Goal: Task Accomplishment & Management: Use online tool/utility

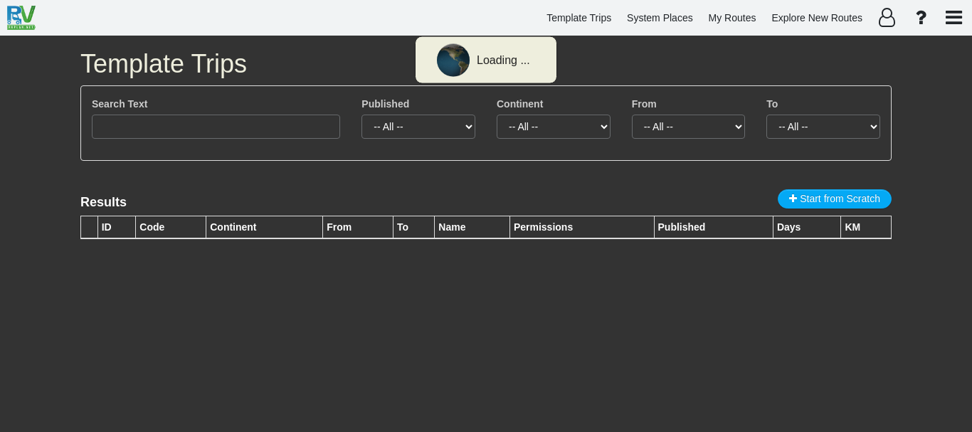
type input "3054"
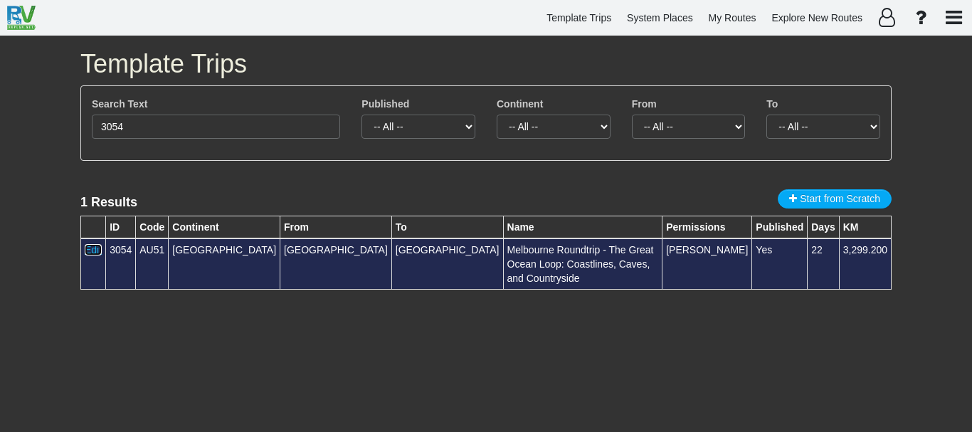
click at [95, 249] on link "Edit" at bounding box center [93, 249] width 17 height 11
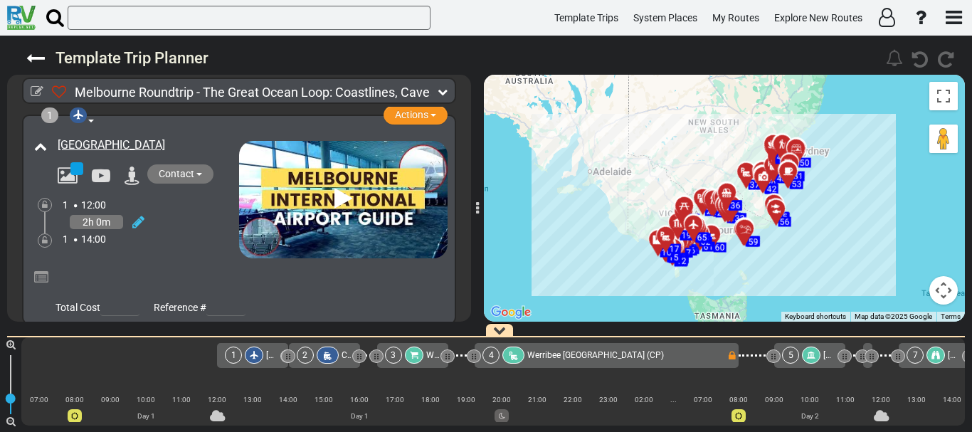
click at [540, 356] on span "Werribee [GEOGRAPHIC_DATA] (CP)" at bounding box center [596, 355] width 137 height 10
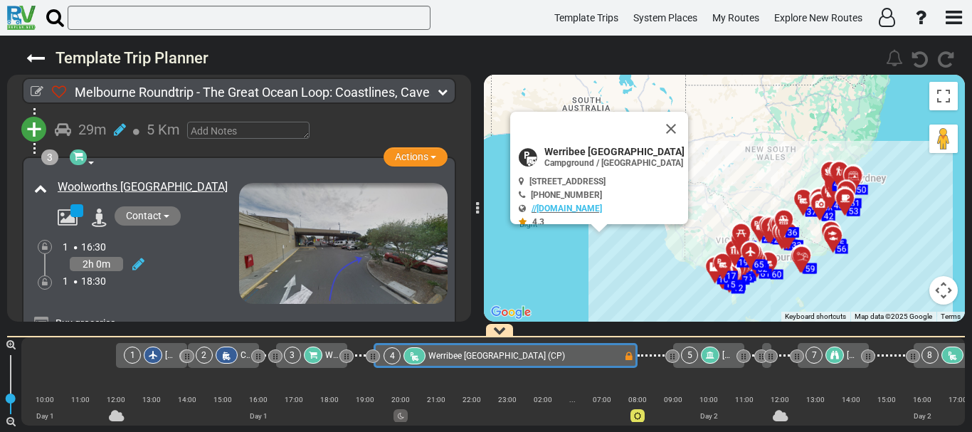
scroll to position [0, 169]
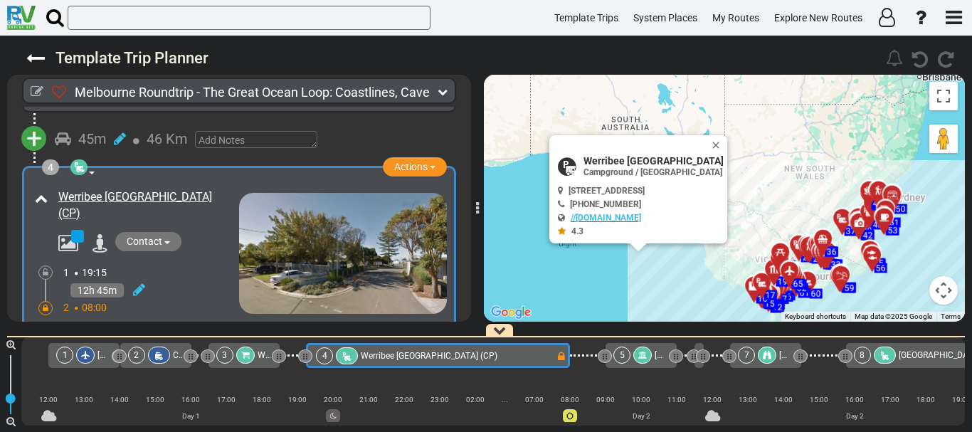
click at [636, 352] on div "5" at bounding box center [634, 355] width 41 height 17
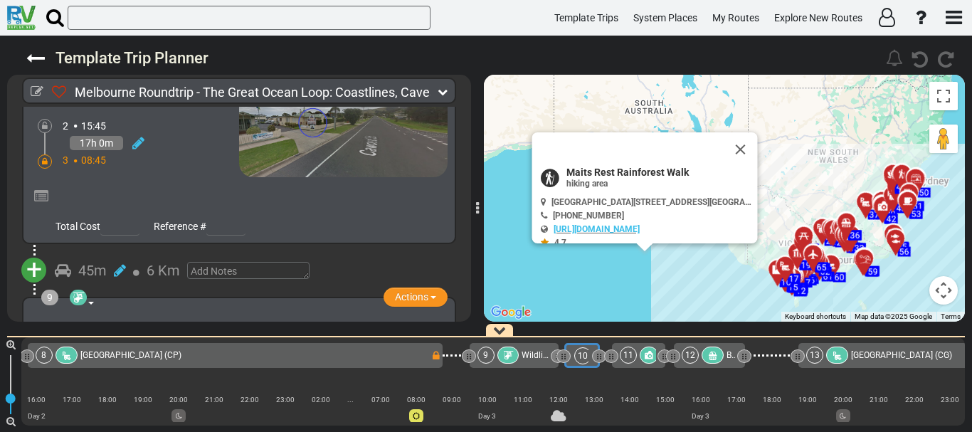
scroll to position [0, 0]
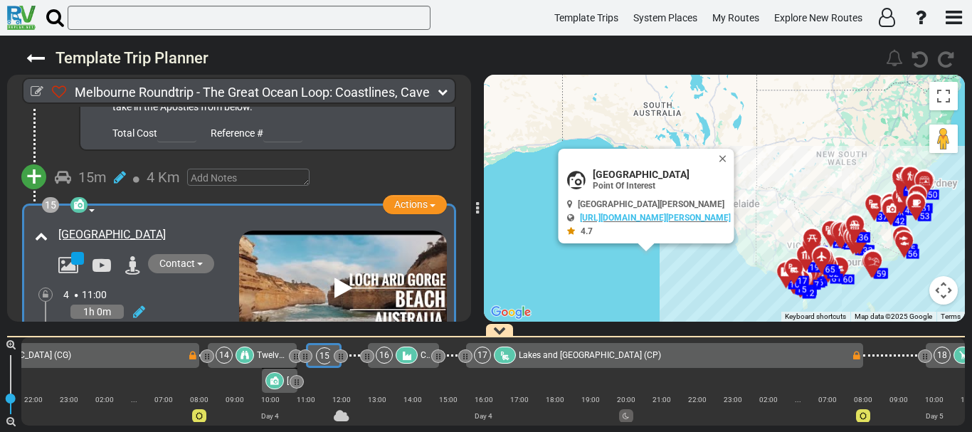
click at [181, 288] on div "4 11:00" at bounding box center [151, 295] width 176 height 14
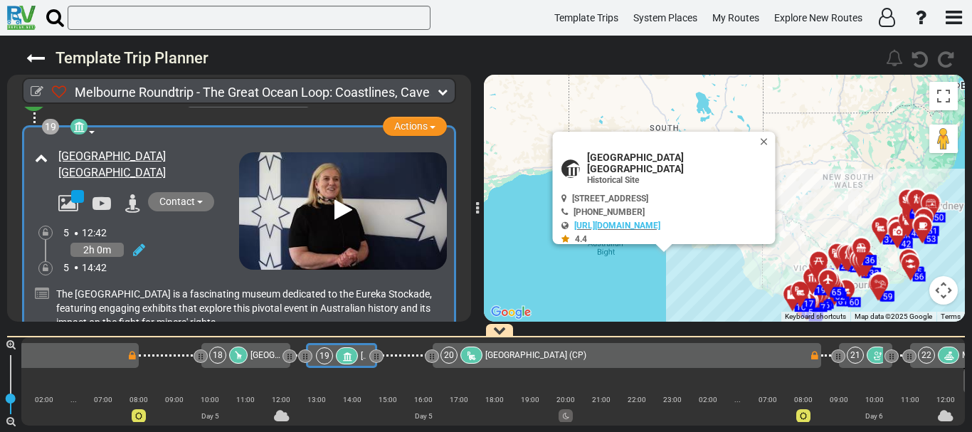
scroll to position [5110, 0]
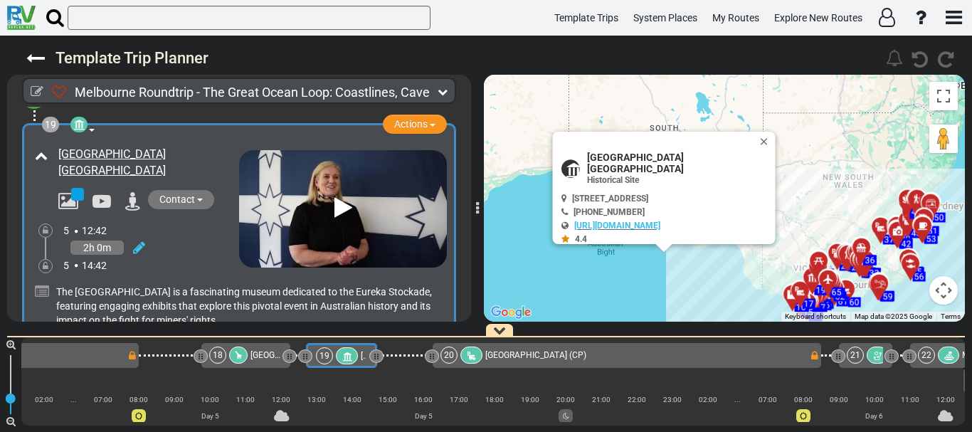
click at [160, 347] on div at bounding box center [170, 355] width 63 height 25
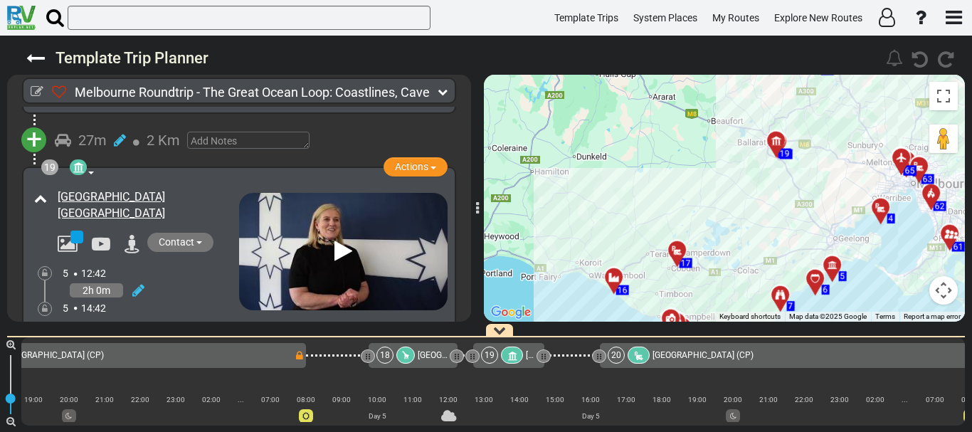
scroll to position [5069, 0]
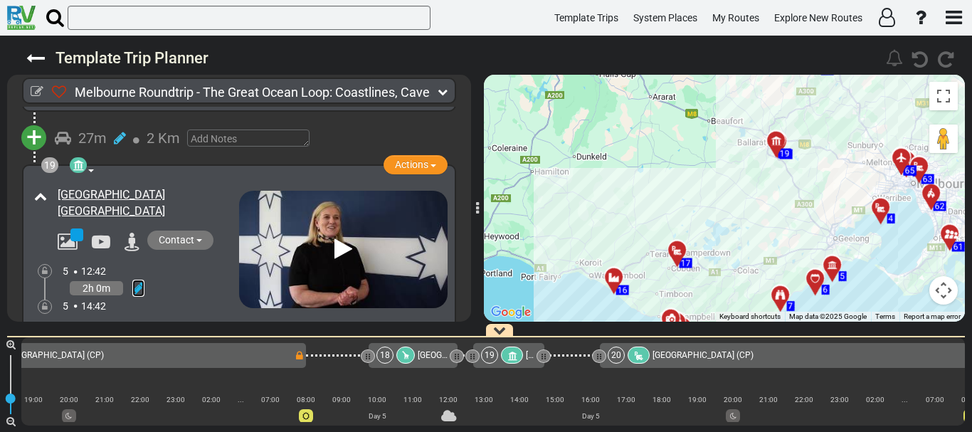
click at [143, 281] on icon at bounding box center [138, 288] width 12 height 14
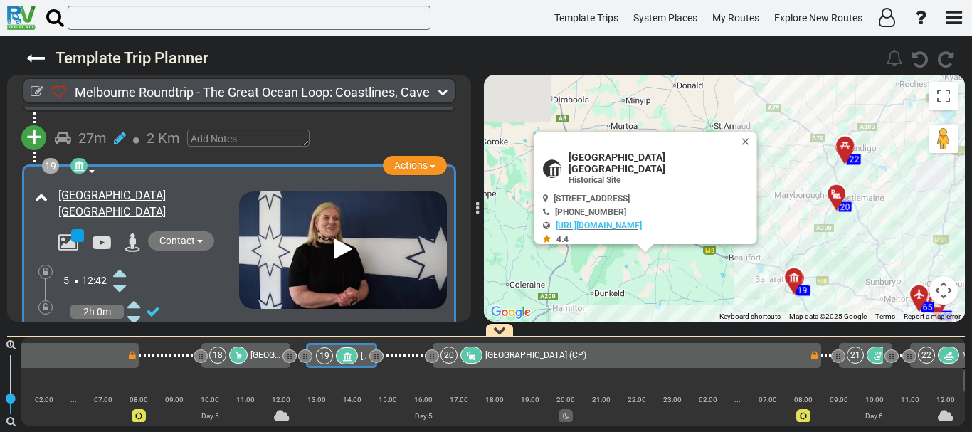
click at [120, 261] on icon at bounding box center [119, 272] width 13 height 23
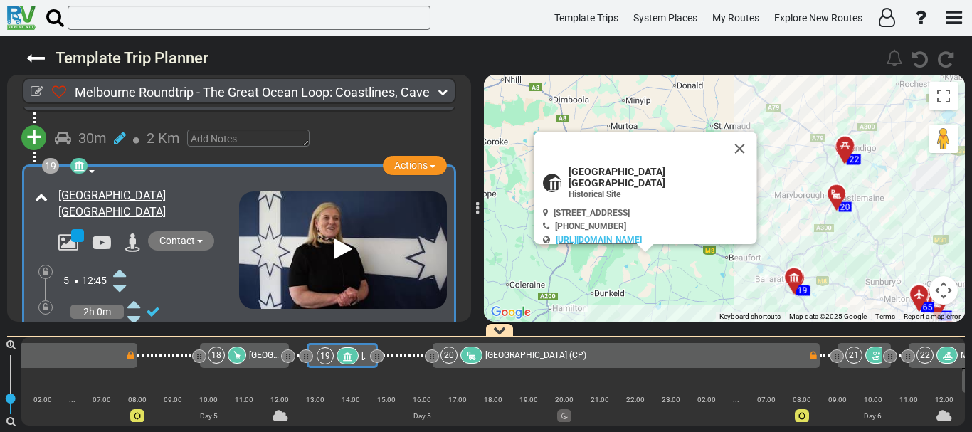
scroll to position [0, 2596]
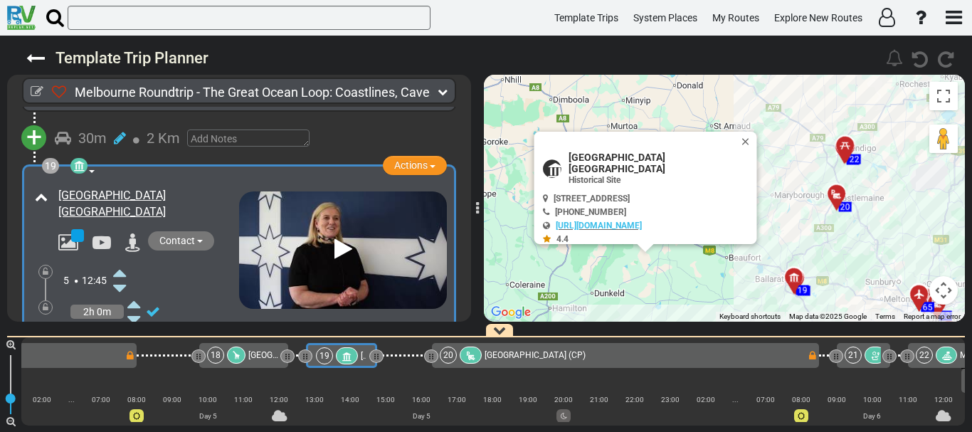
click at [241, 354] on div at bounding box center [236, 355] width 19 height 17
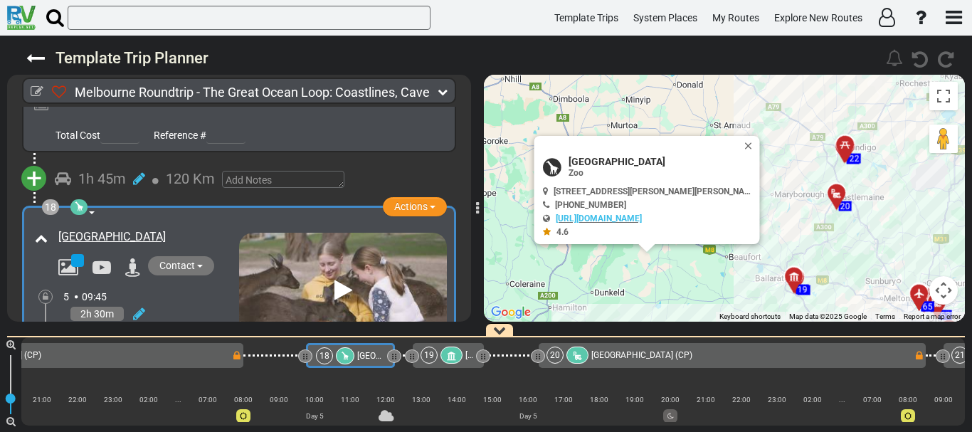
scroll to position [4738, 0]
click at [135, 308] on icon at bounding box center [139, 315] width 12 height 14
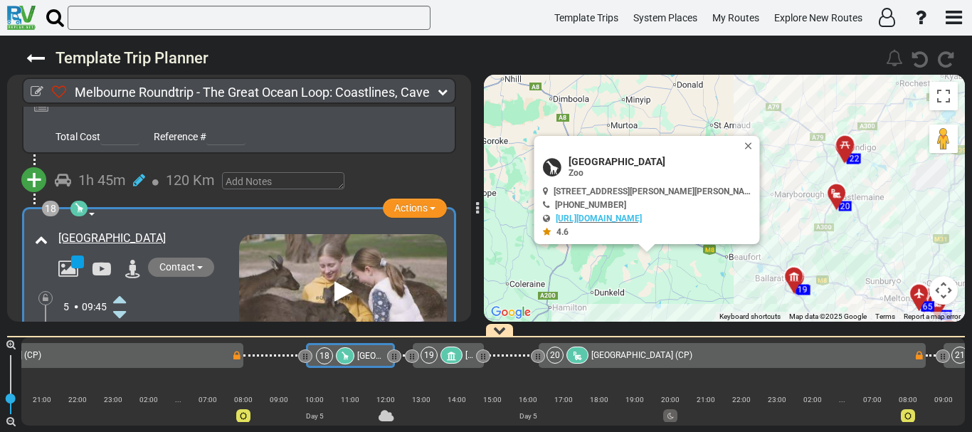
click at [122, 288] on icon at bounding box center [119, 299] width 13 height 23
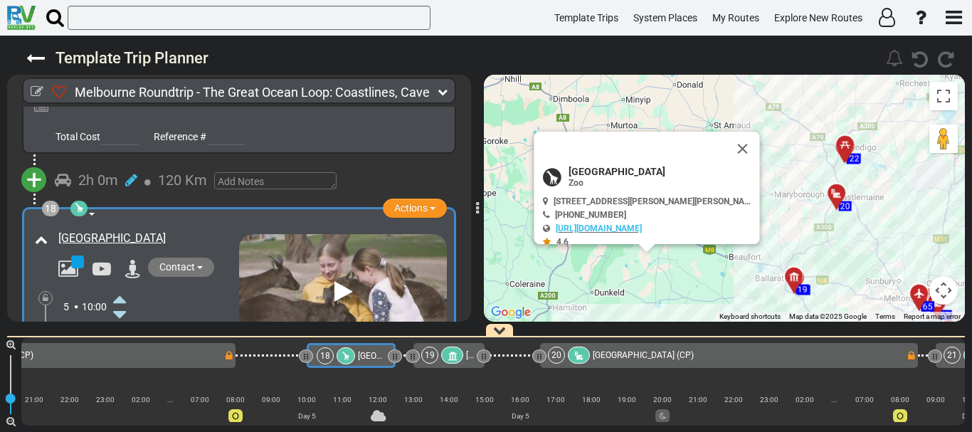
scroll to position [0, 2497]
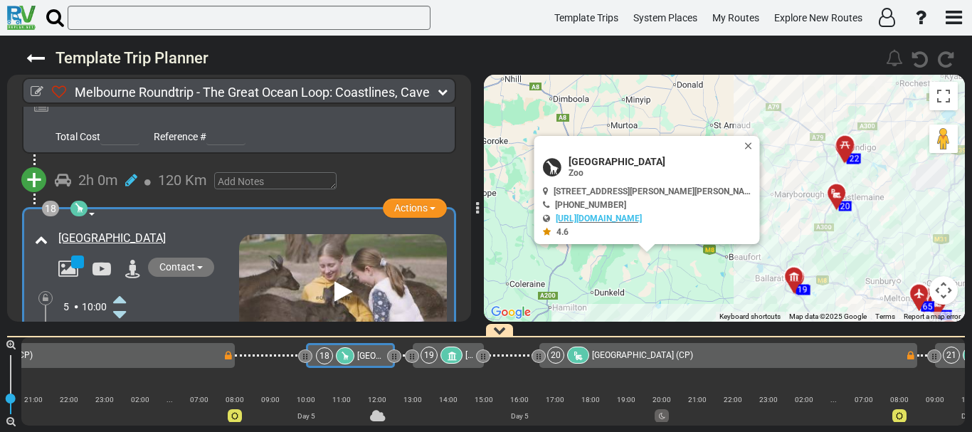
click at [156, 330] on icon at bounding box center [153, 337] width 14 height 14
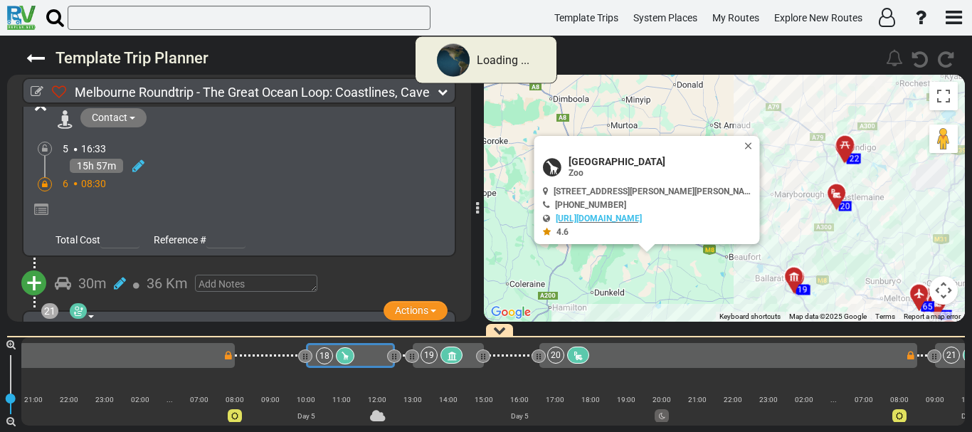
scroll to position [4087, 0]
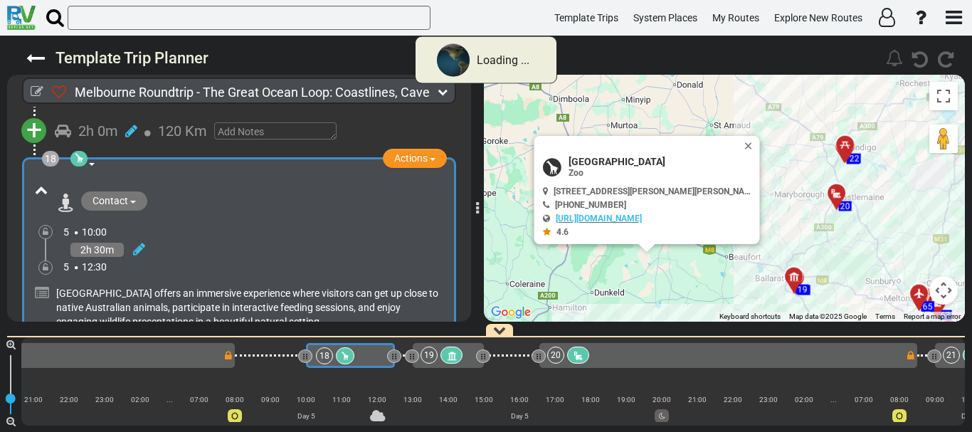
click at [449, 355] on icon at bounding box center [452, 356] width 12 height 10
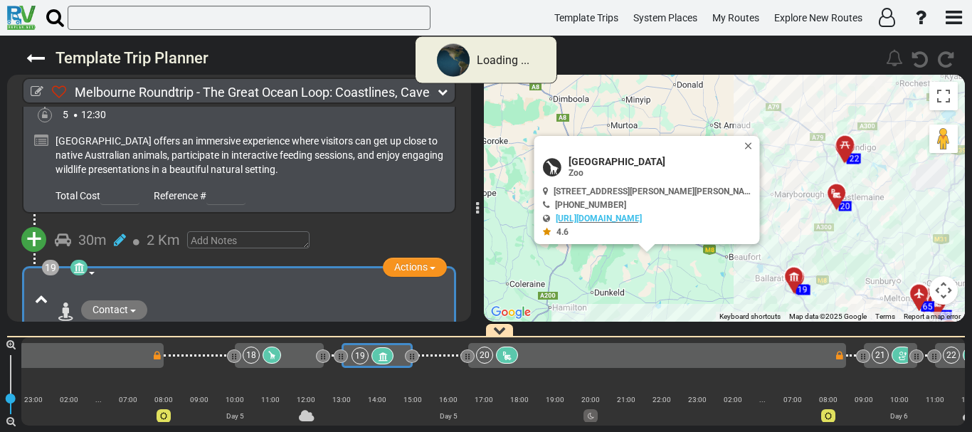
scroll to position [0, 2604]
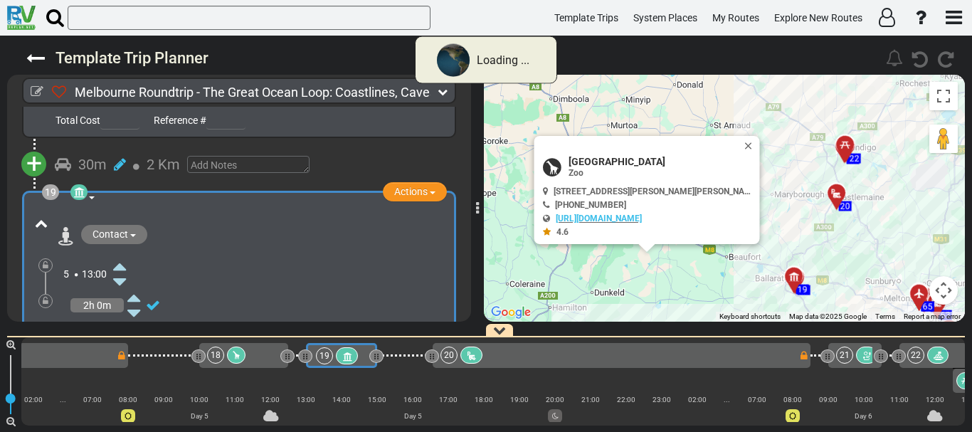
click at [340, 225] on div "Contact" at bounding box center [249, 236] width 396 height 23
click at [409, 358] on div at bounding box center [405, 355] width 56 height 25
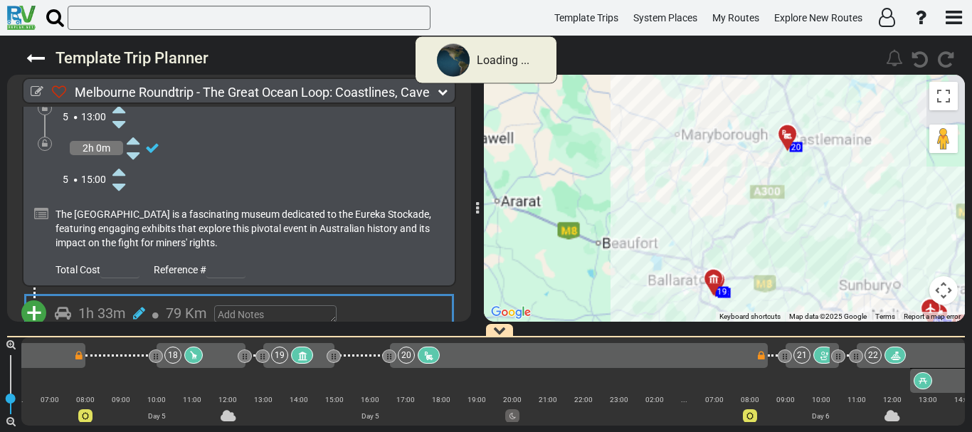
scroll to position [0, 2675]
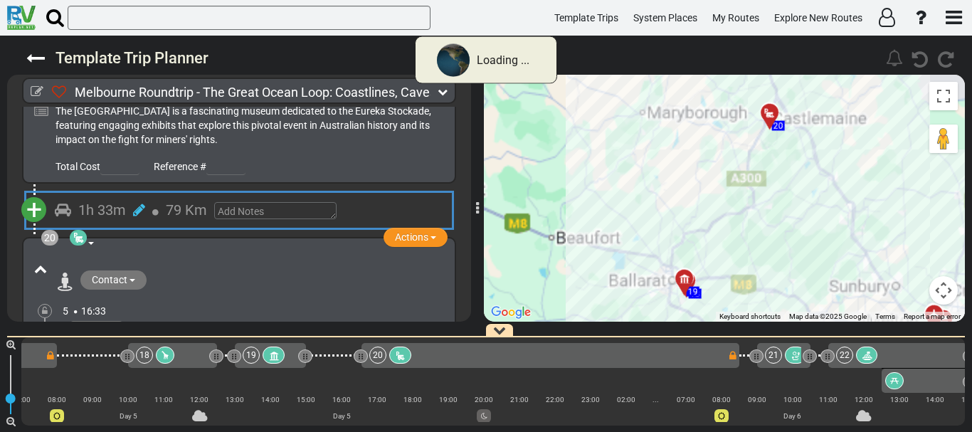
click at [332, 271] on div "Contact" at bounding box center [249, 282] width 397 height 23
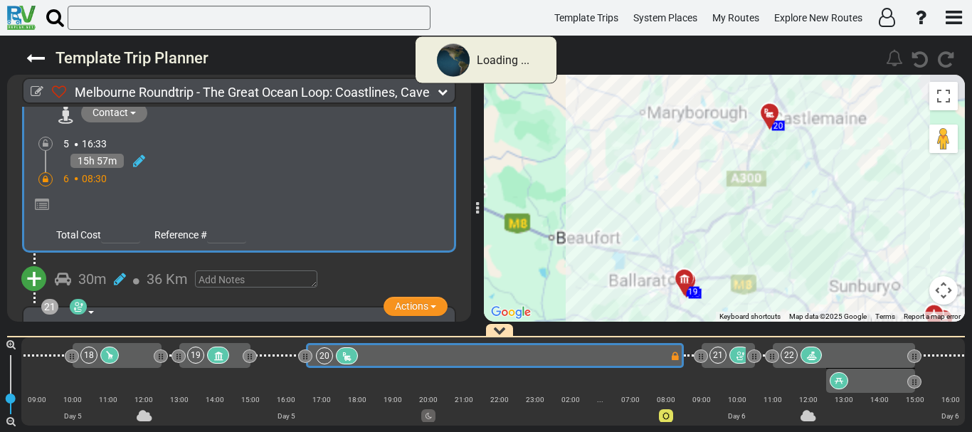
scroll to position [4749, 0]
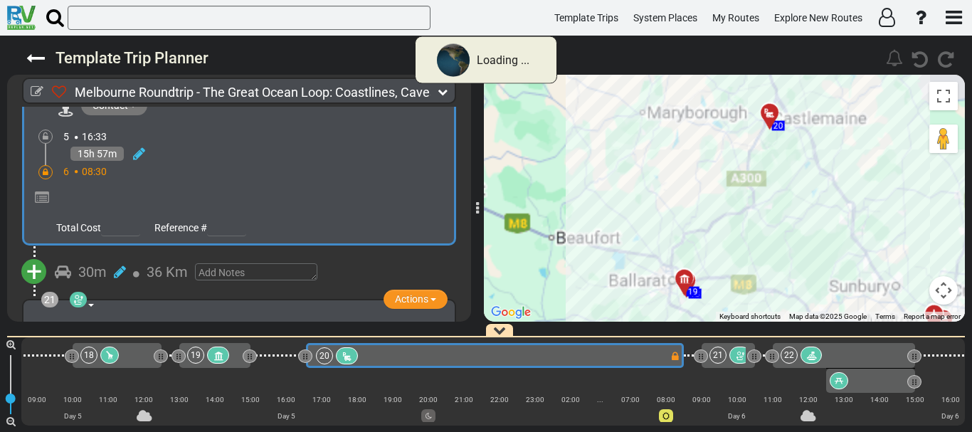
click at [147, 144] on div "15h 57m" at bounding box center [255, 154] width 384 height 21
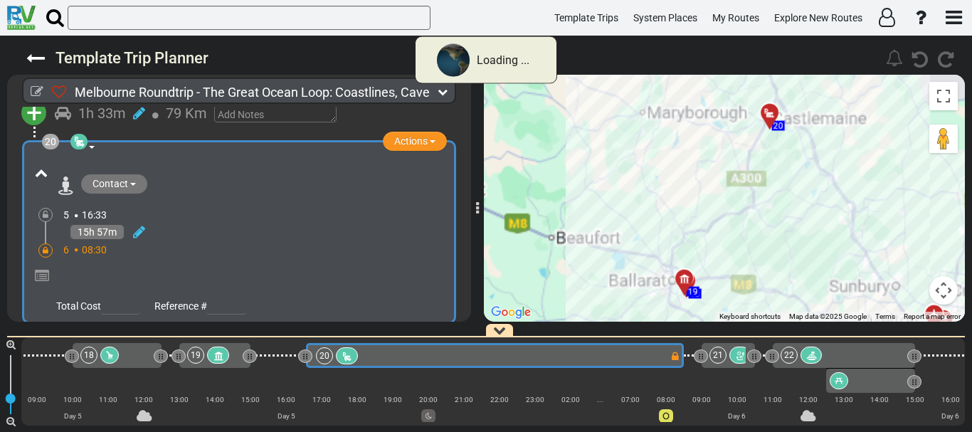
scroll to position [4664, 0]
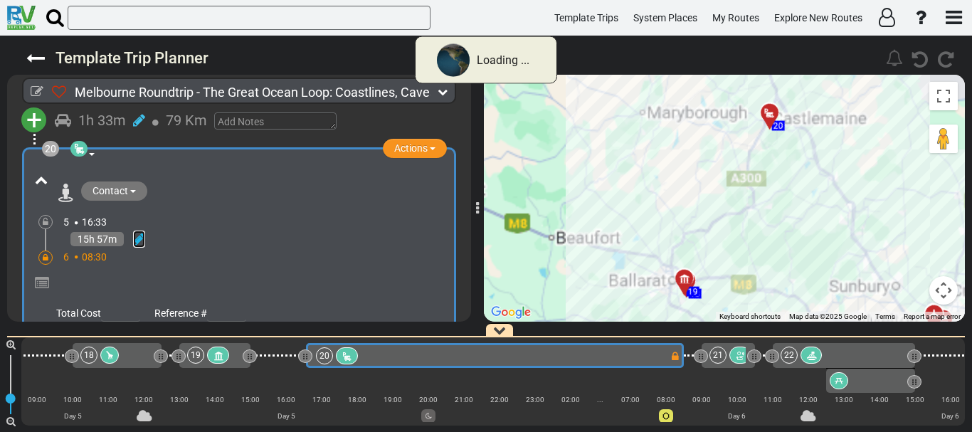
click at [139, 232] on icon at bounding box center [139, 239] width 12 height 14
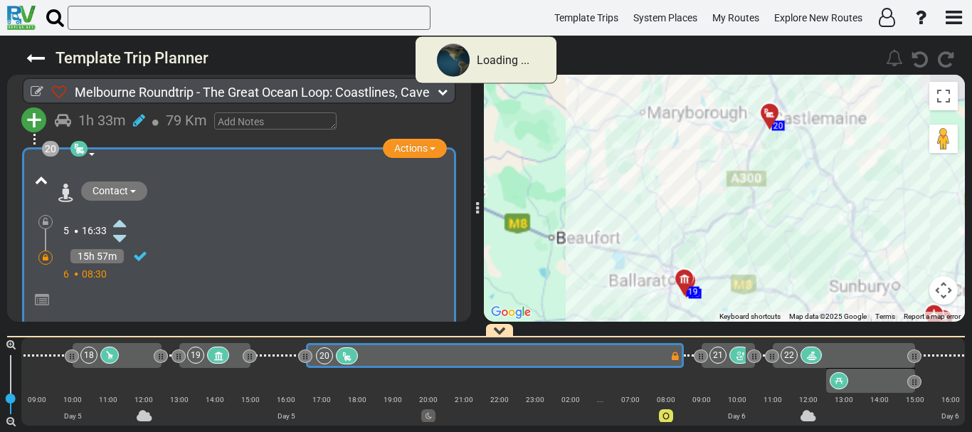
click at [120, 211] on icon at bounding box center [119, 222] width 13 height 23
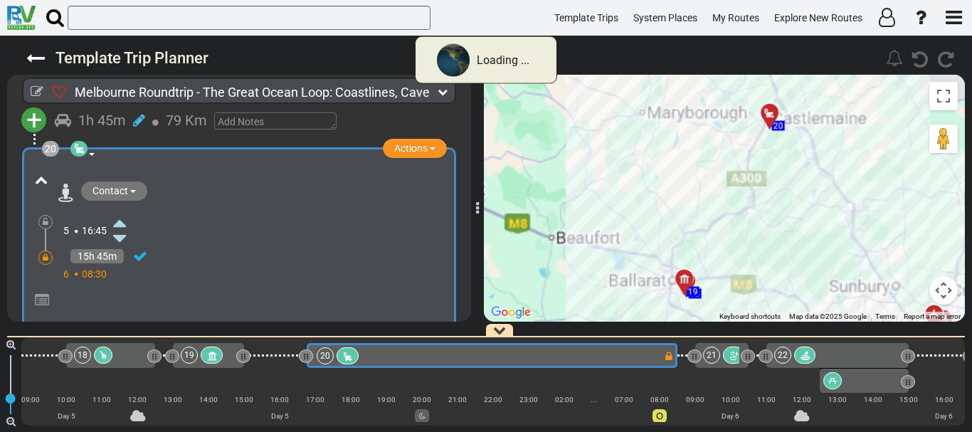
scroll to position [0, 2738]
click at [140, 249] on icon at bounding box center [140, 256] width 14 height 14
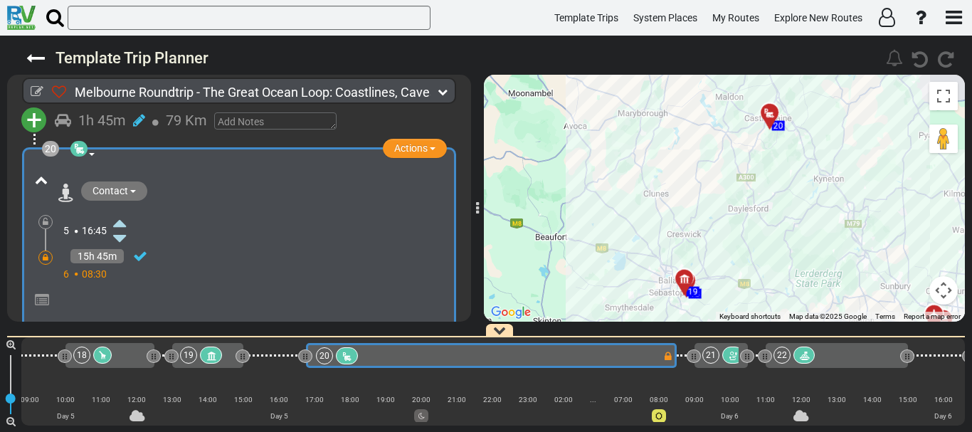
click at [121, 354] on div "18" at bounding box center [109, 355] width 72 height 17
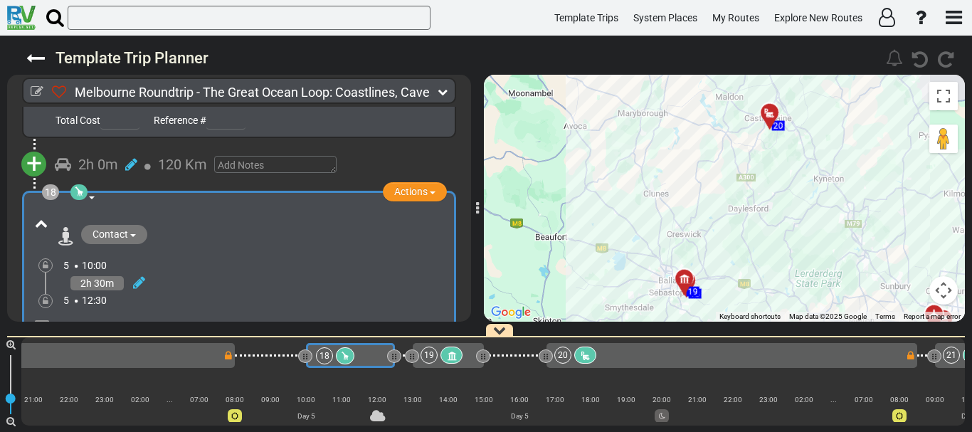
scroll to position [0, 2497]
drag, startPoint x: 58, startPoint y: 295, endPoint x: 150, endPoint y: 296, distance: 91.8
click at [150, 321] on span "[GEOGRAPHIC_DATA] offers an immersive experience where visitors can get up clos…" at bounding box center [247, 341] width 382 height 40
copy span "[GEOGRAPHIC_DATA]"
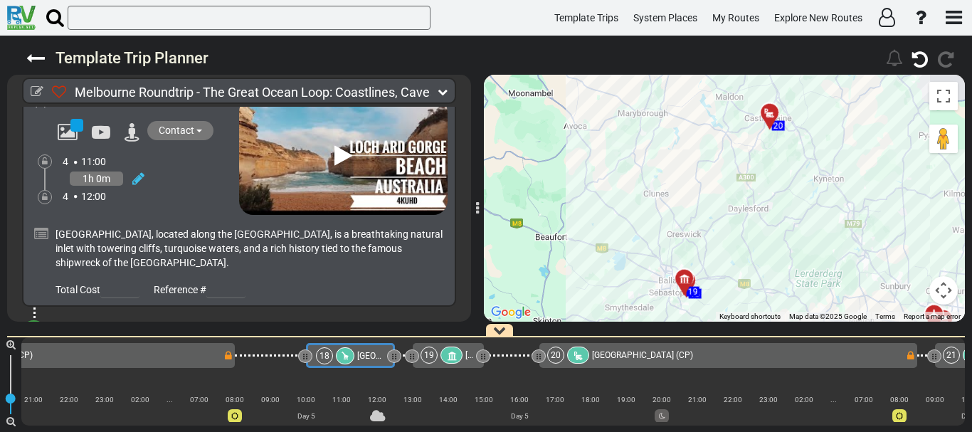
scroll to position [4552, 0]
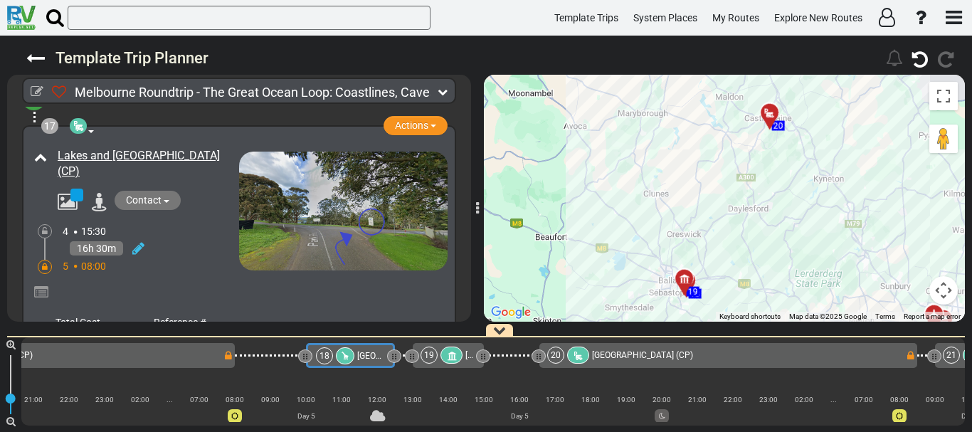
click at [459, 359] on div at bounding box center [452, 355] width 22 height 17
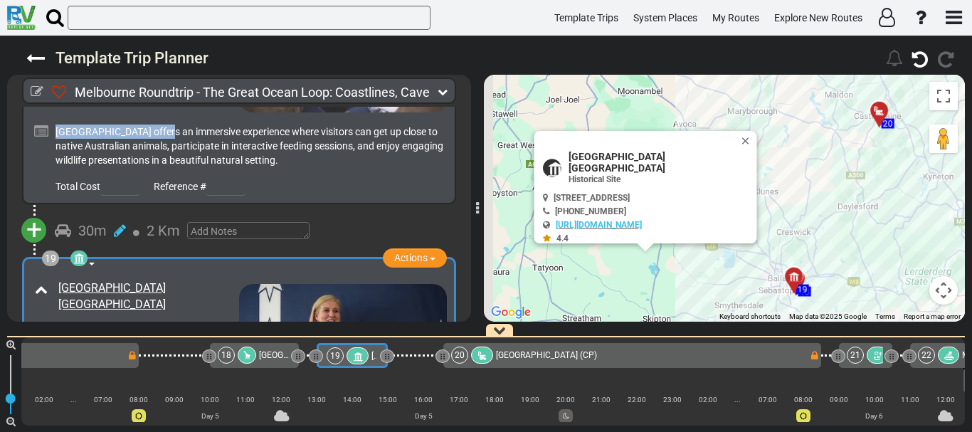
scroll to position [0, 2604]
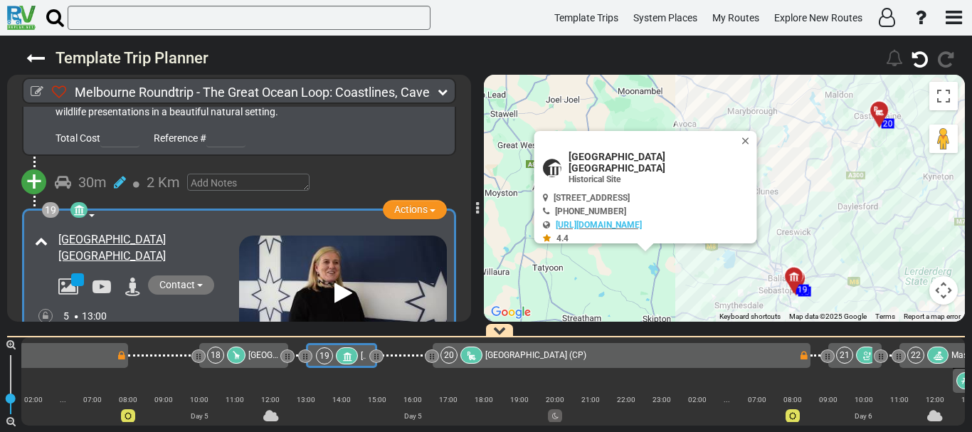
click at [641, 159] on span "[GEOGRAPHIC_DATA] [GEOGRAPHIC_DATA]" at bounding box center [661, 162] width 185 height 23
copy div "[GEOGRAPHIC_DATA] [GEOGRAPHIC_DATA]"
click at [402, 360] on div at bounding box center [405, 355] width 56 height 25
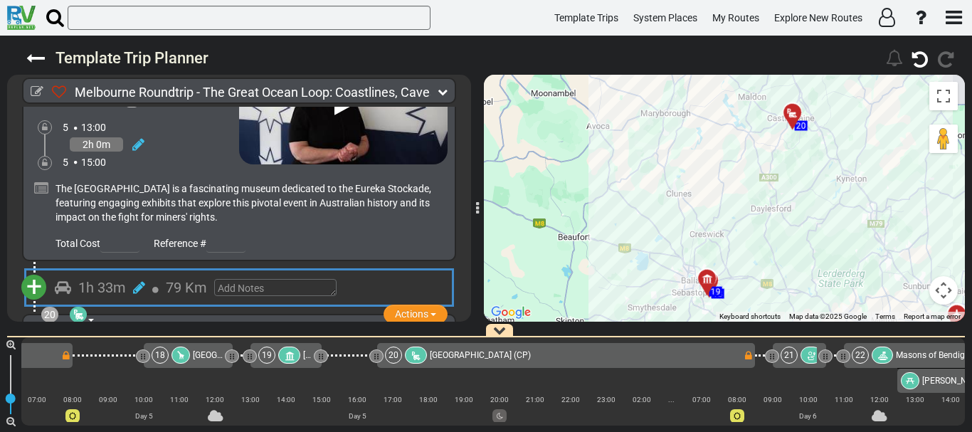
scroll to position [0, 2675]
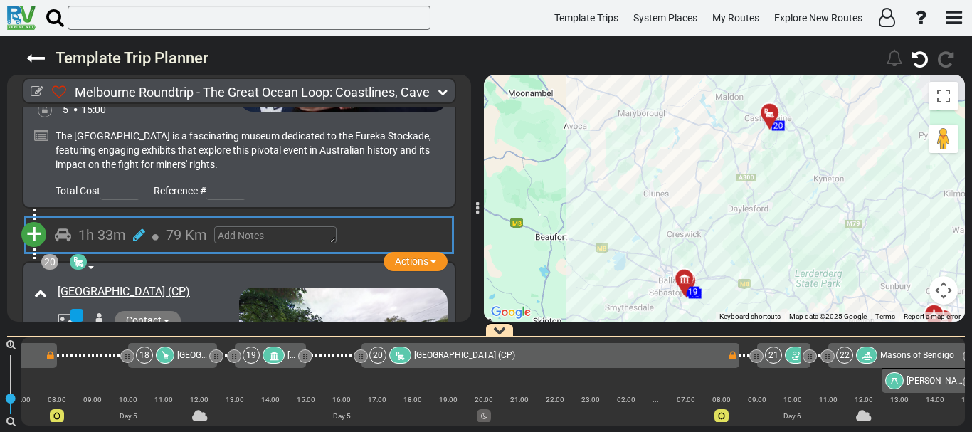
click at [476, 354] on span "[GEOGRAPHIC_DATA] (CP)" at bounding box center [464, 355] width 101 height 10
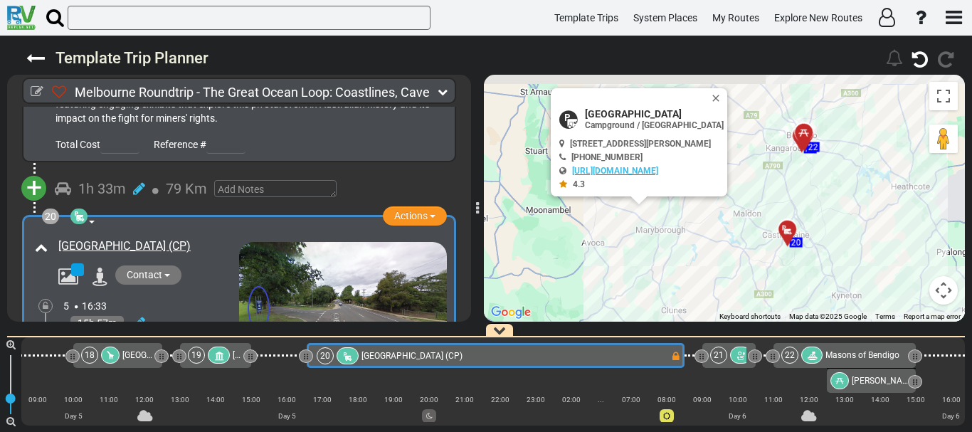
scroll to position [0, 2731]
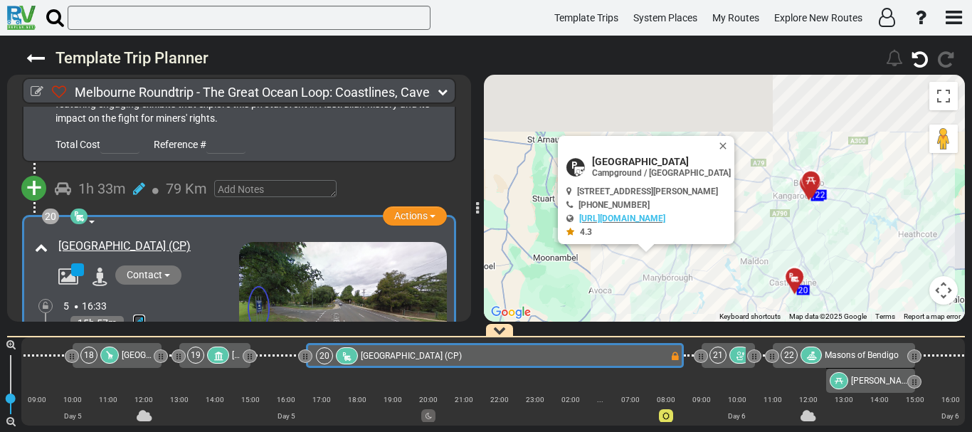
click at [140, 316] on icon at bounding box center [139, 323] width 12 height 14
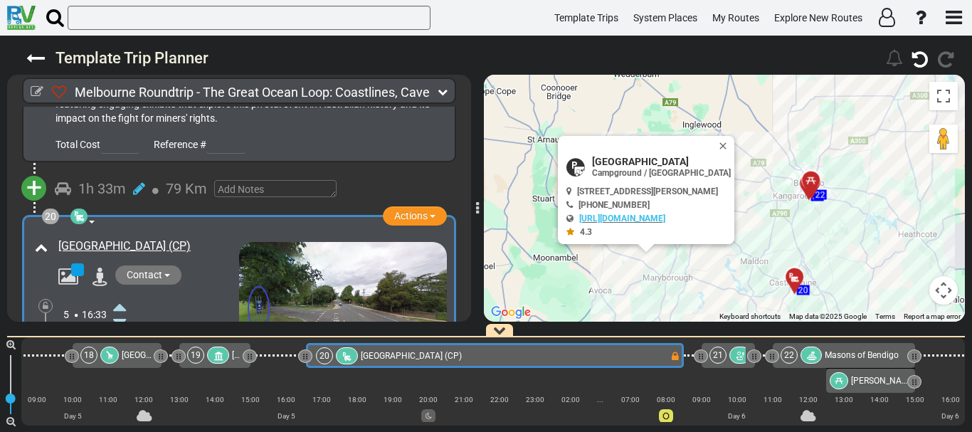
click at [123, 295] on icon at bounding box center [119, 306] width 13 height 23
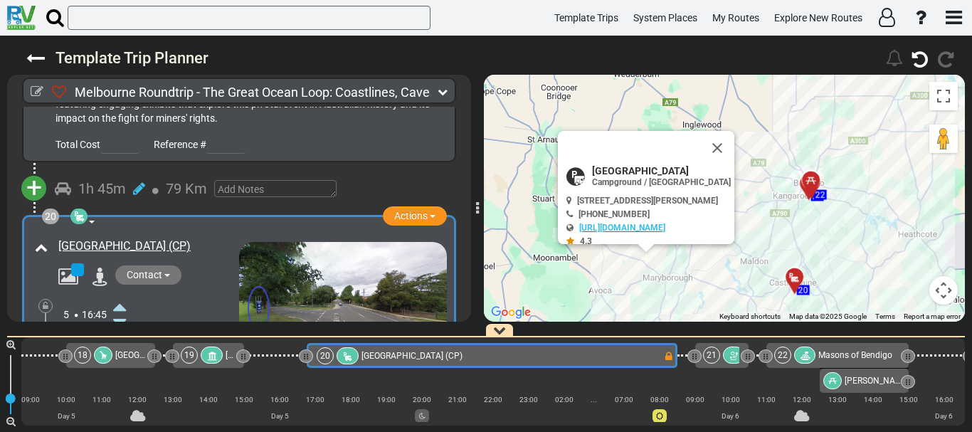
scroll to position [0, 2738]
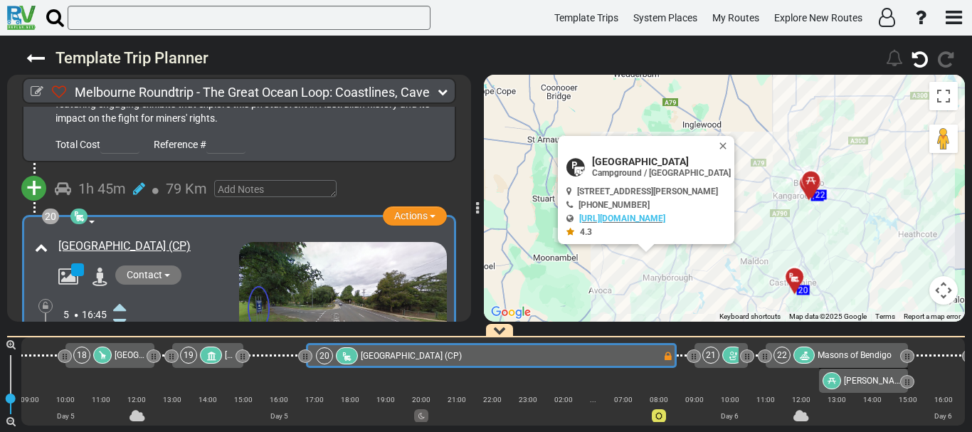
click at [141, 333] on icon at bounding box center [140, 340] width 14 height 14
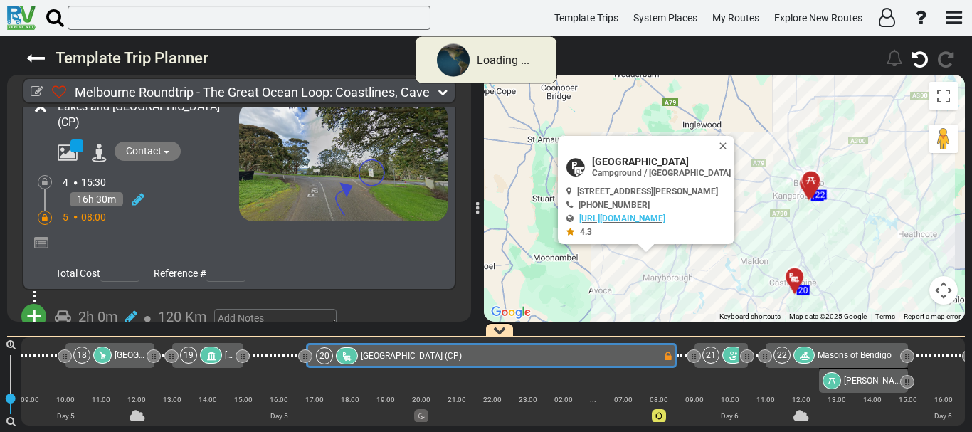
scroll to position [5312, 0]
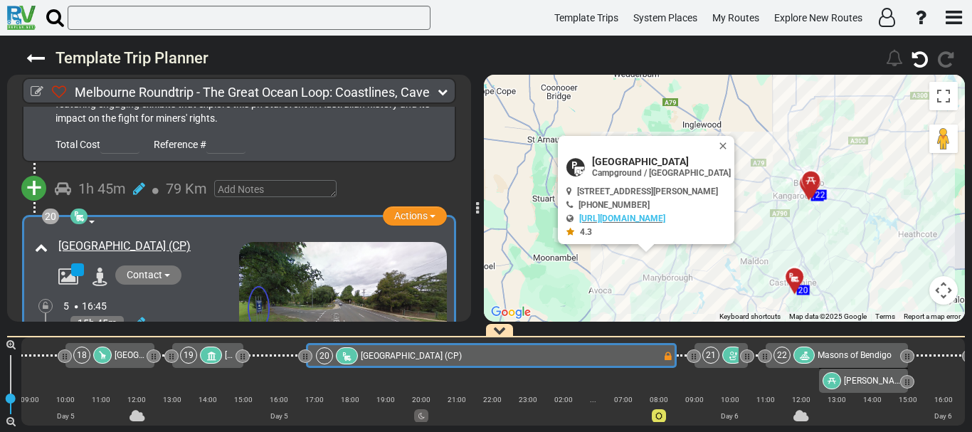
click at [179, 313] on div "15h 45m" at bounding box center [151, 323] width 176 height 21
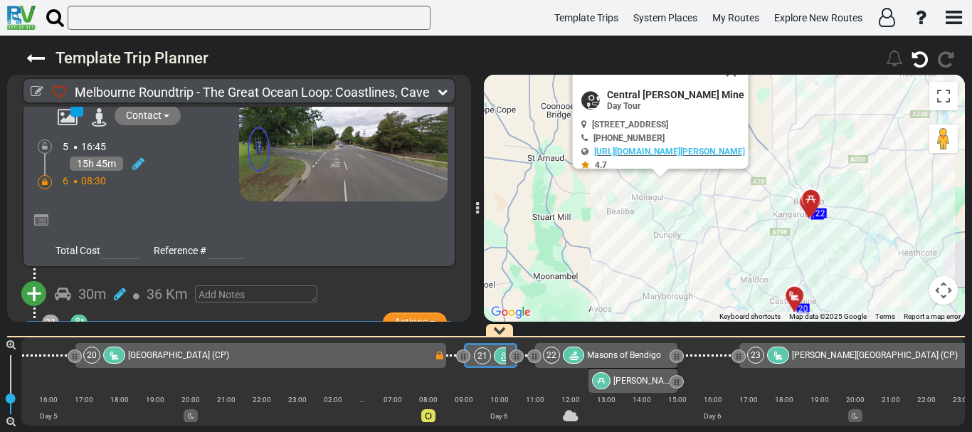
scroll to position [0, 3101]
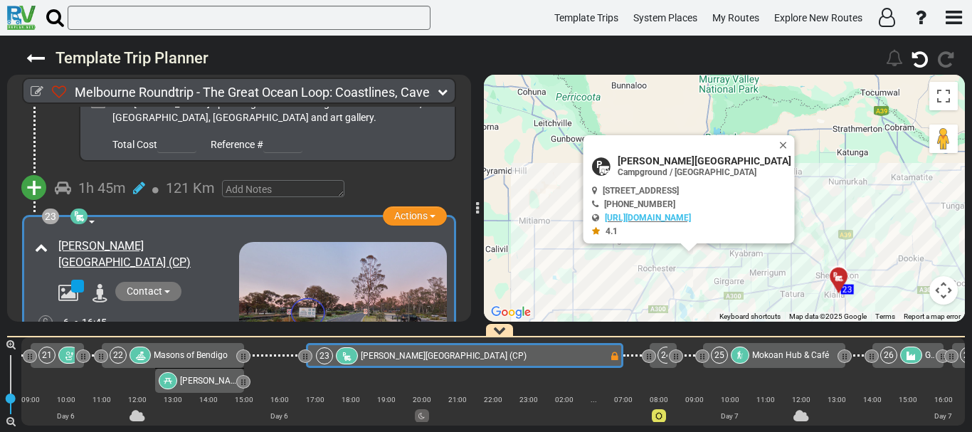
click at [145, 285] on span "Contact" at bounding box center [145, 290] width 36 height 11
click at [579, 357] on div "23 [PERSON_NAME][GEOGRAPHIC_DATA] (CP)" at bounding box center [462, 355] width 293 height 17
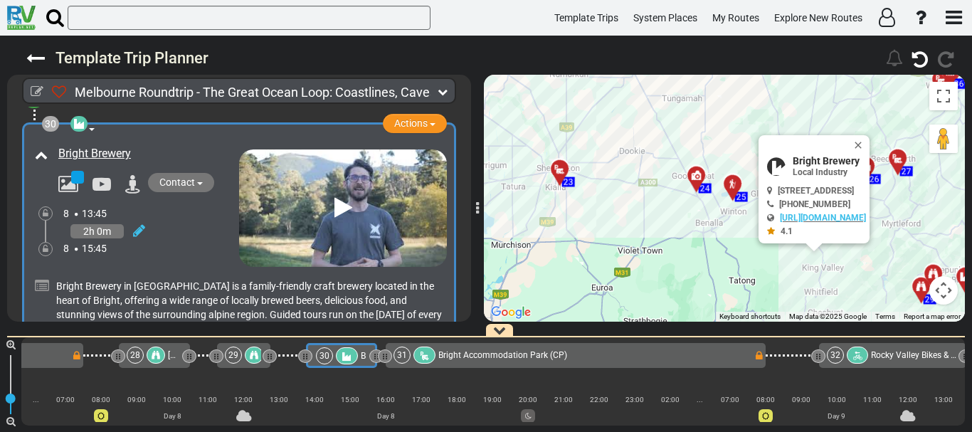
click at [512, 358] on span "Bright Accommodation Park (CP)" at bounding box center [503, 355] width 129 height 10
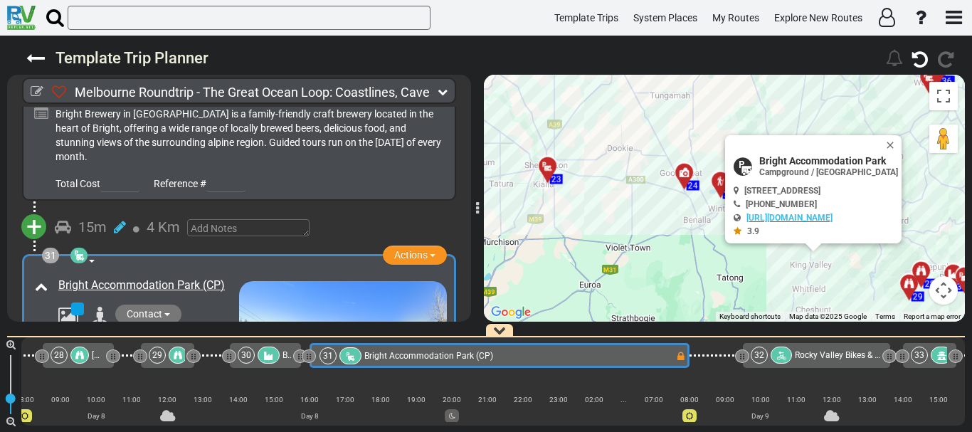
scroll to position [0, 4704]
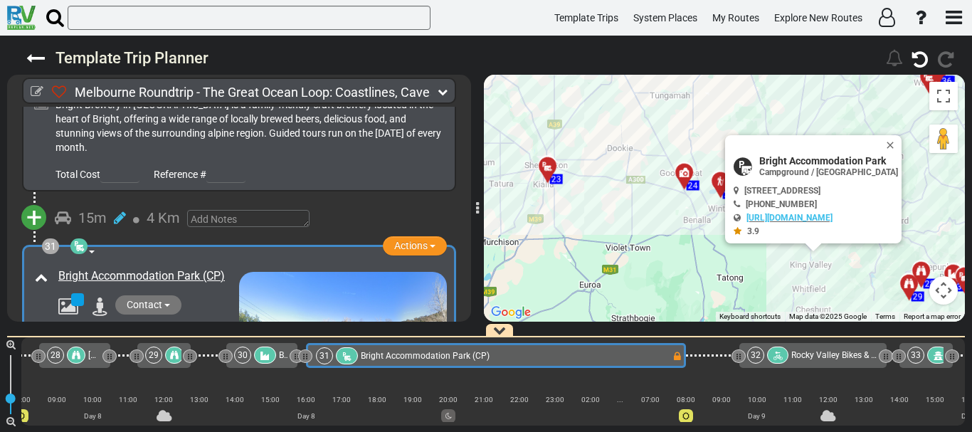
click at [803, 357] on span "Rocky Valley Bikes & Snow Sports" at bounding box center [856, 355] width 128 height 10
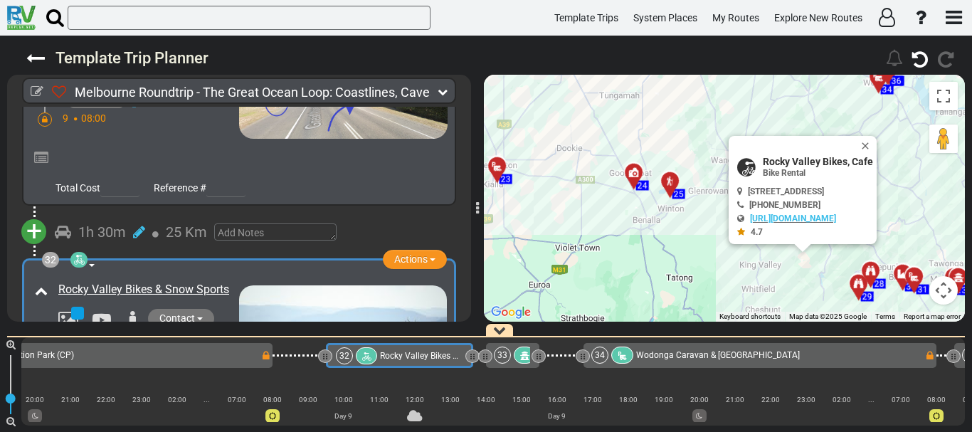
scroll to position [0, 5138]
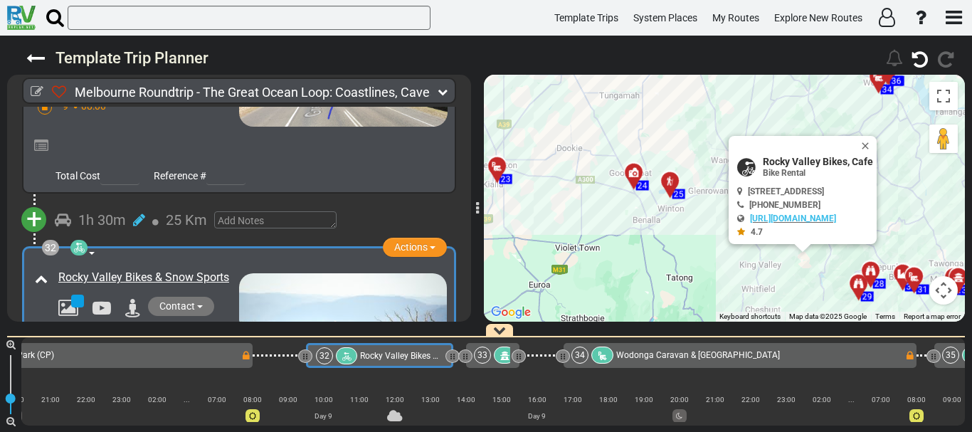
click at [184, 345] on div "4h 9m" at bounding box center [151, 355] width 176 height 21
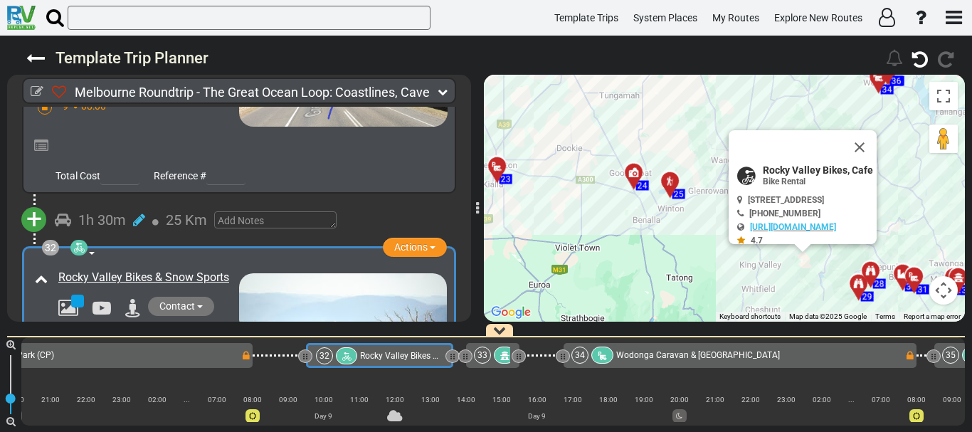
scroll to position [8952, 0]
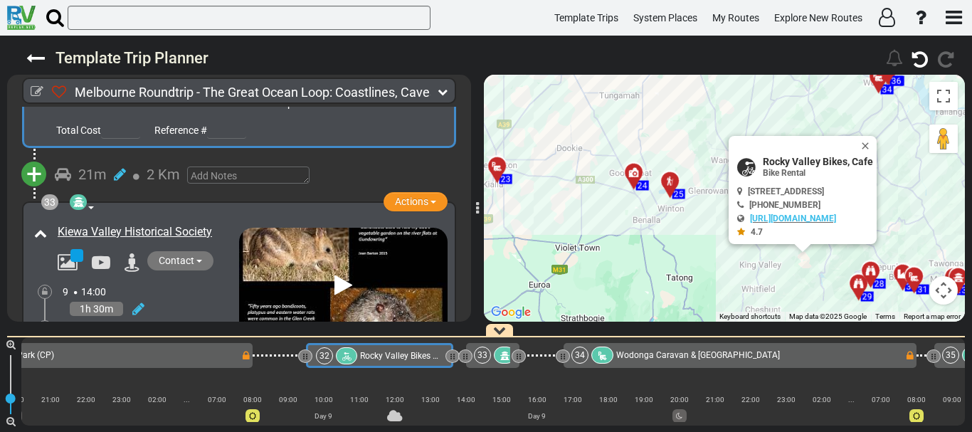
click at [178, 285] on div "9 14:00" at bounding box center [151, 292] width 177 height 14
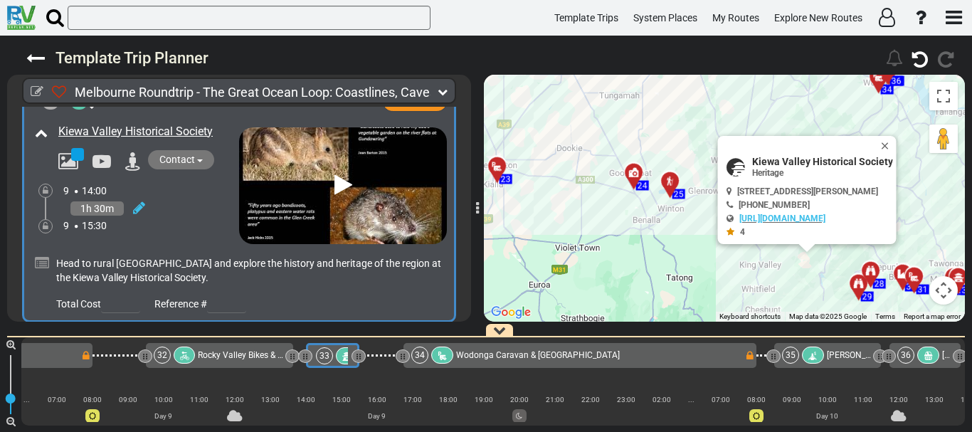
scroll to position [9403, 0]
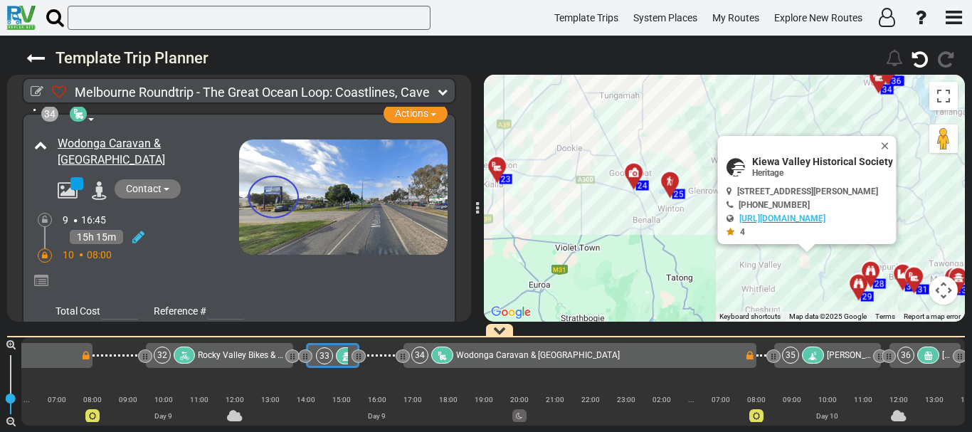
click at [463, 356] on span "Wodonga Caravan & [GEOGRAPHIC_DATA]" at bounding box center [538, 355] width 164 height 10
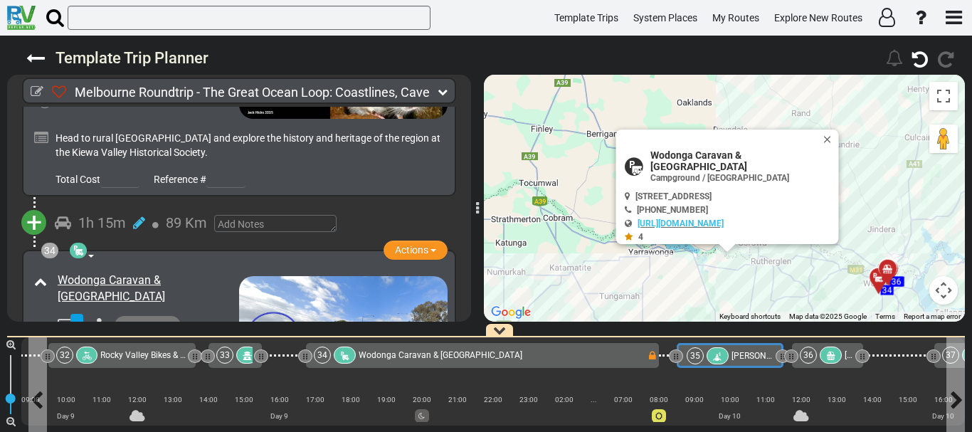
click at [720, 357] on icon at bounding box center [718, 357] width 12 height 10
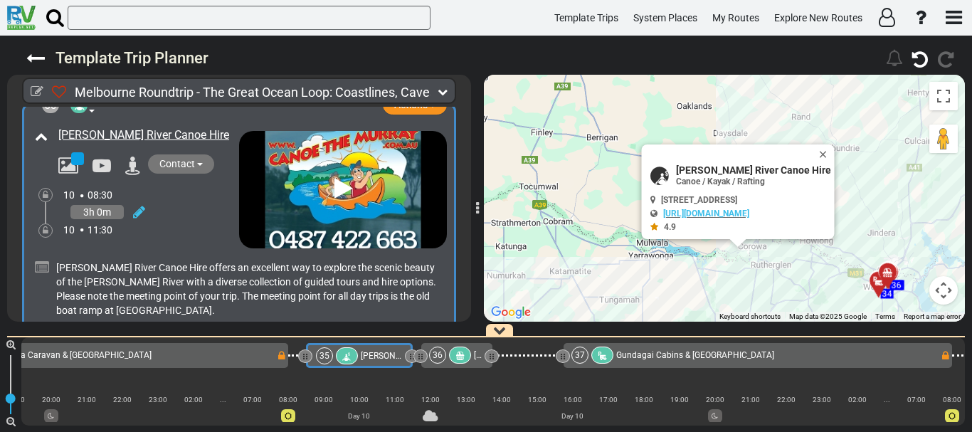
click at [451, 352] on div "36" at bounding box center [451, 355] width 45 height 17
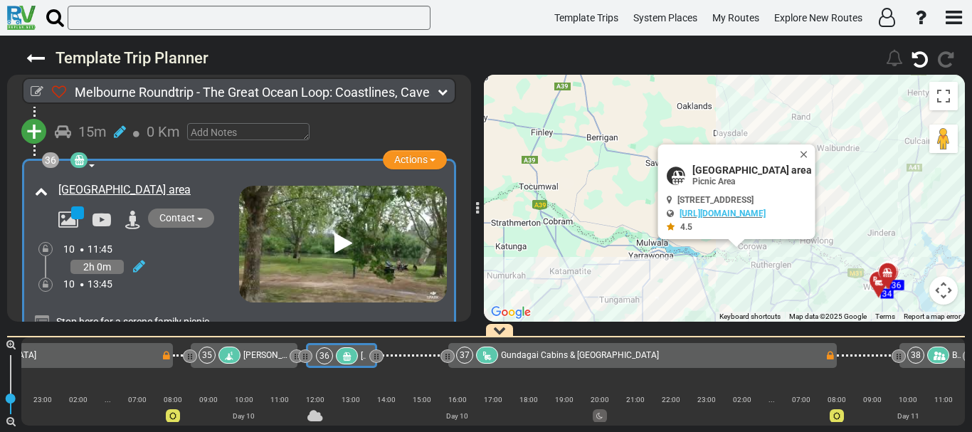
click at [537, 363] on div "Gundagai Cabins & [GEOGRAPHIC_DATA]" at bounding box center [580, 355] width 158 height 17
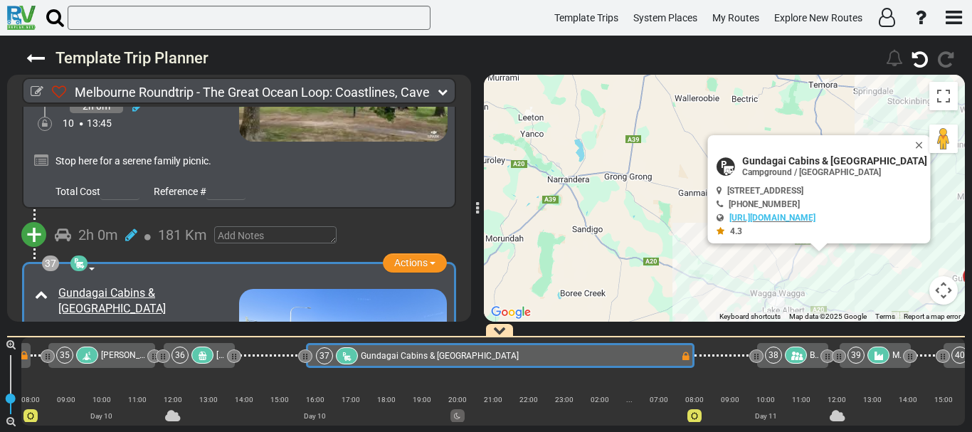
click at [162, 328] on button "Contact" at bounding box center [148, 337] width 66 height 19
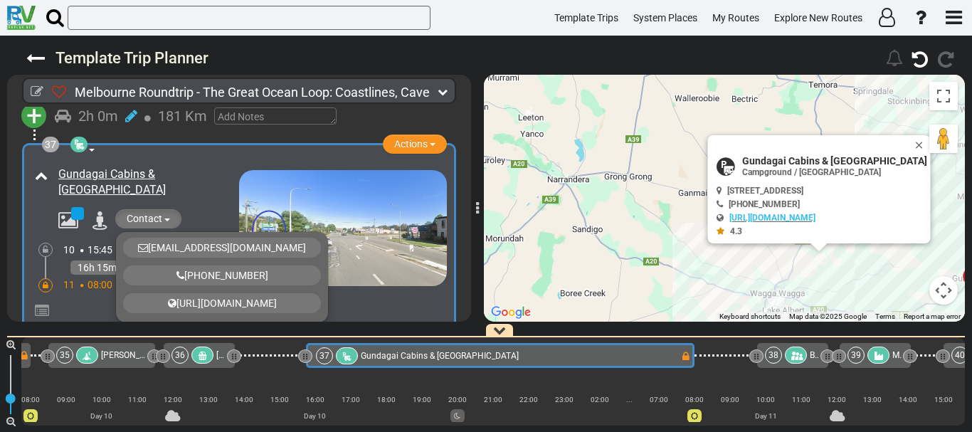
click at [735, 357] on div at bounding box center [726, 355] width 63 height 25
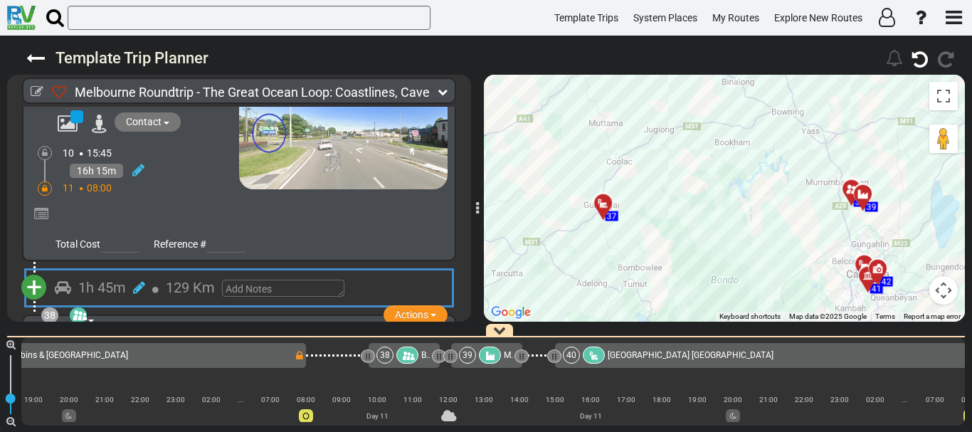
click at [407, 352] on icon at bounding box center [408, 356] width 12 height 10
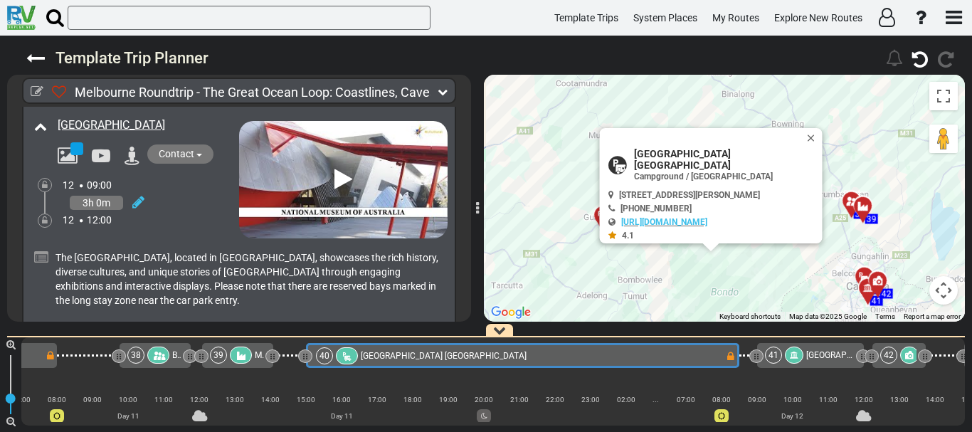
click at [822, 352] on span "[GEOGRAPHIC_DATA]" at bounding box center [848, 355] width 82 height 10
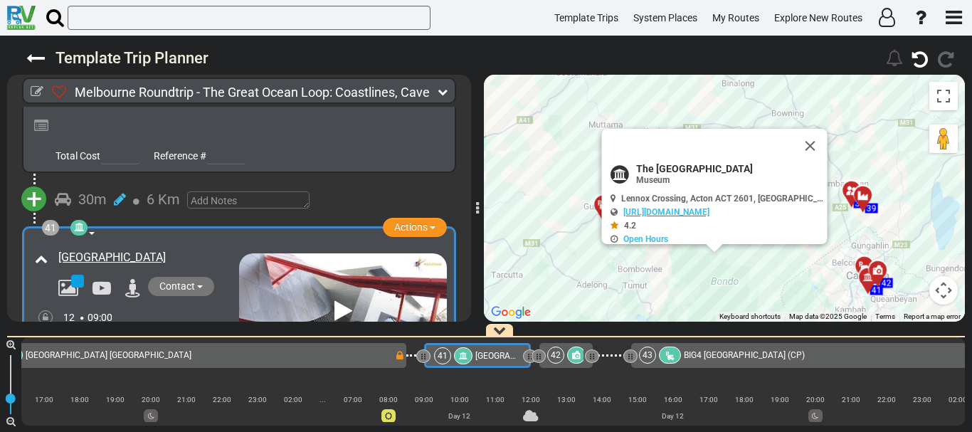
scroll to position [0, 7110]
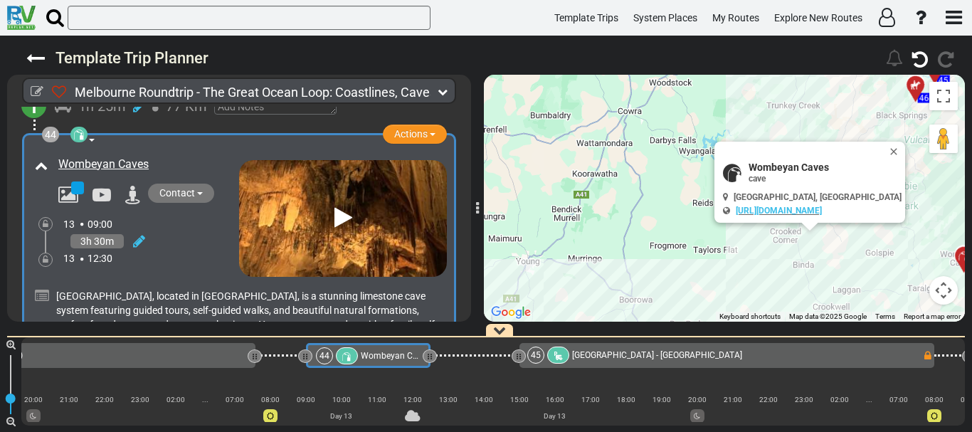
click at [132, 354] on div "43 [GEOGRAPHIC_DATA] (CP)" at bounding box center [51, 355] width 389 height 17
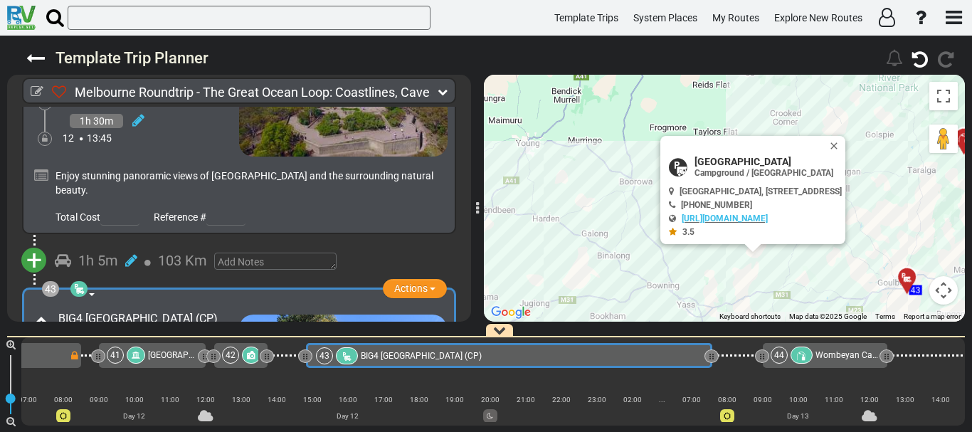
click at [821, 357] on span "Wombeyan Caves" at bounding box center [851, 355] width 70 height 10
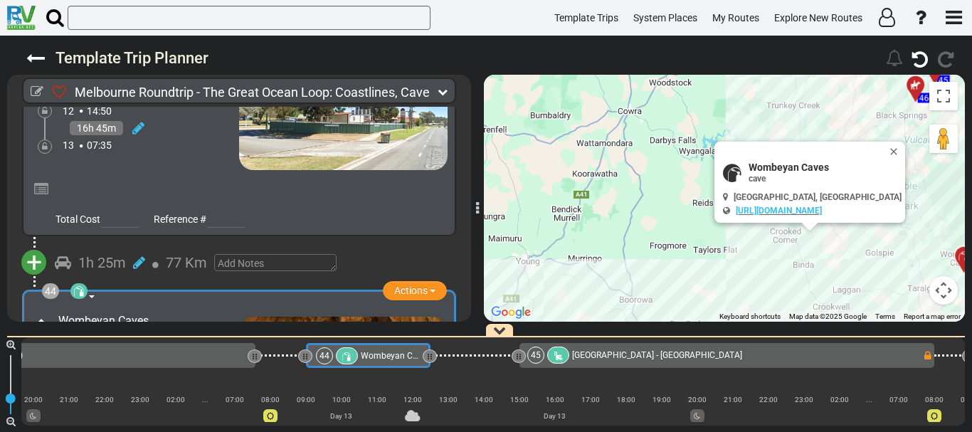
click at [769, 166] on span "Wombeyan Caves" at bounding box center [825, 167] width 153 height 11
copy div "Wombeyan Caves"
click at [167, 357] on div "43 [GEOGRAPHIC_DATA] (CP)" at bounding box center [51, 355] width 389 height 17
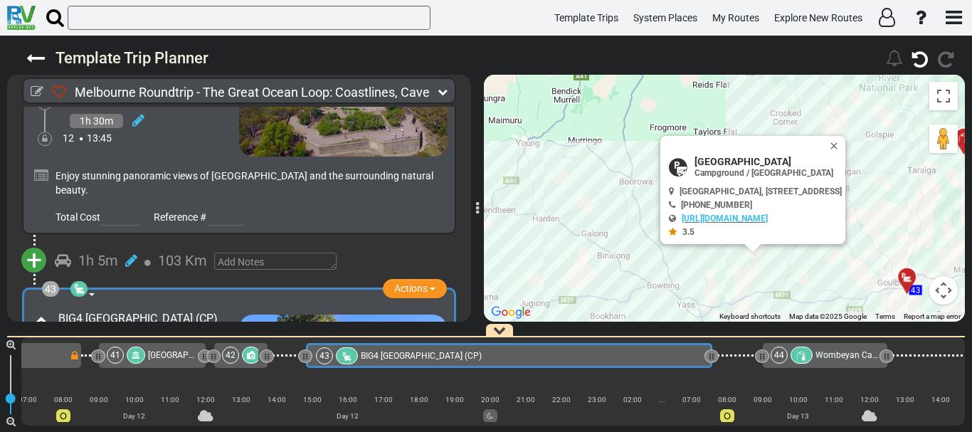
click at [138, 389] on icon at bounding box center [139, 396] width 12 height 14
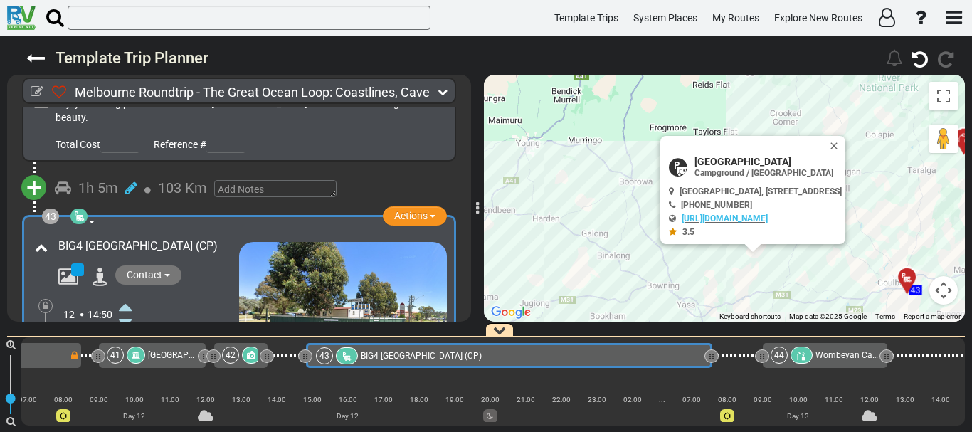
click at [125, 358] on icon at bounding box center [125, 369] width 13 height 23
click at [154, 338] on icon at bounding box center [153, 345] width 14 height 14
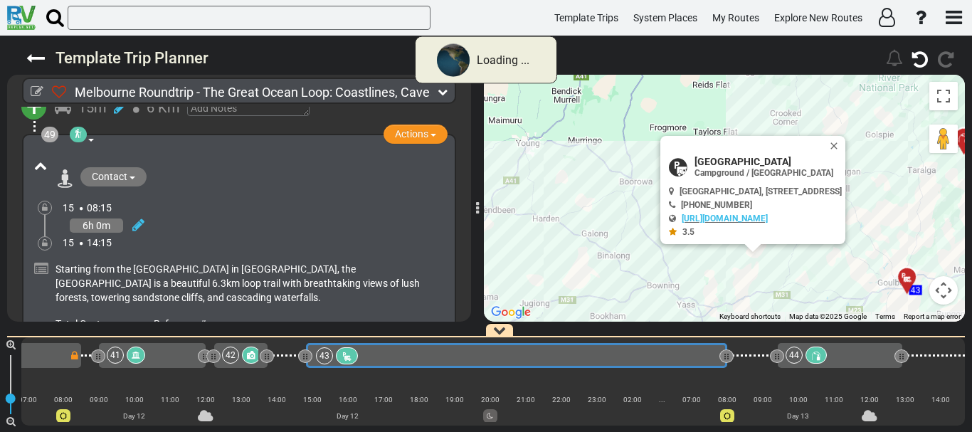
scroll to position [10486, 0]
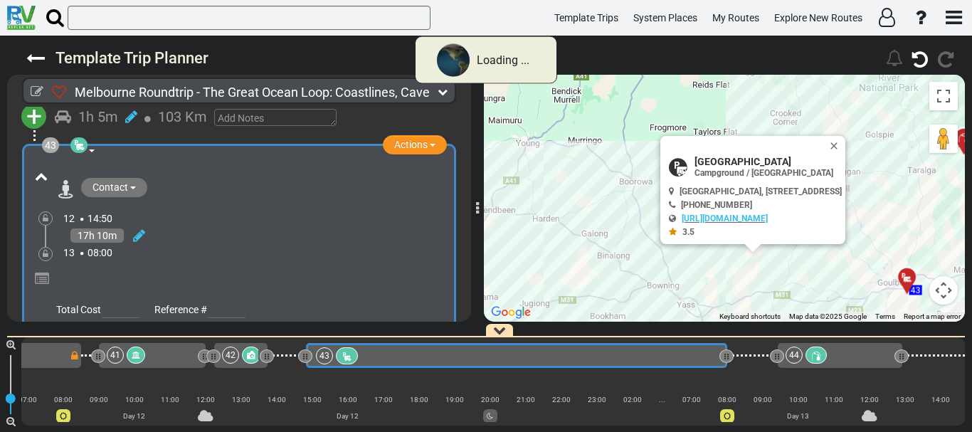
click at [42, 247] on div at bounding box center [45, 254] width 14 height 14
click at [47, 250] on icon at bounding box center [46, 254] width 6 height 9
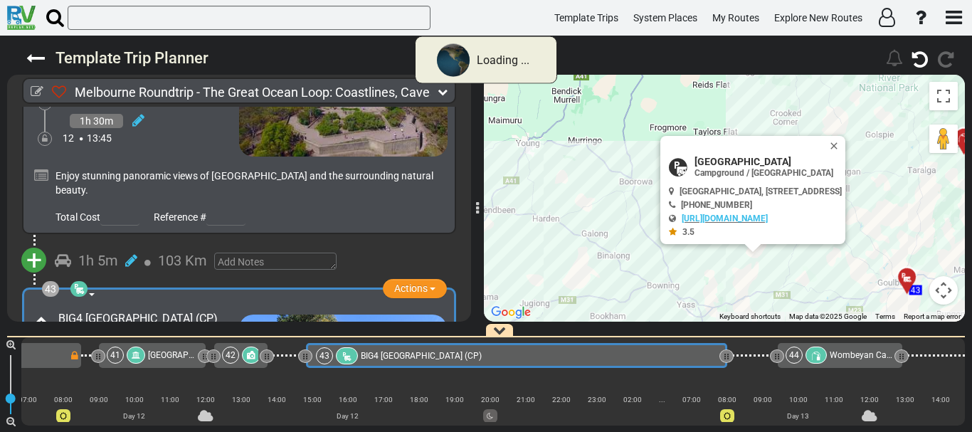
click at [169, 355] on span "[GEOGRAPHIC_DATA]" at bounding box center [189, 355] width 82 height 10
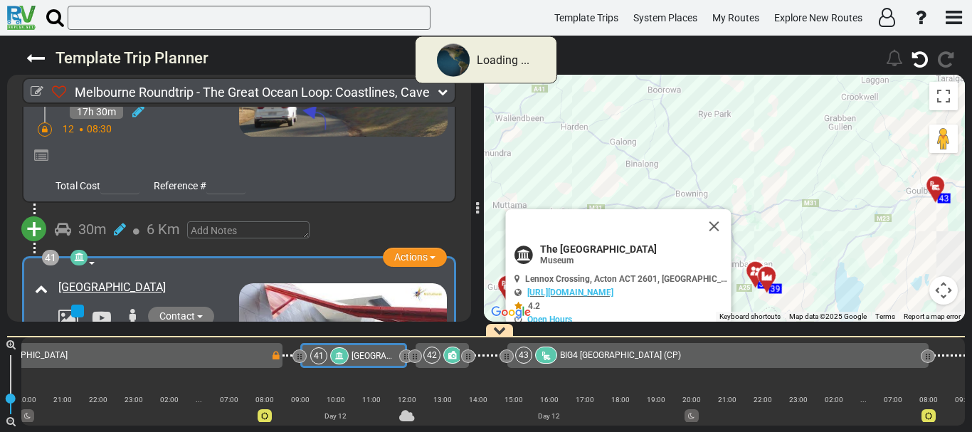
scroll to position [0, 7113]
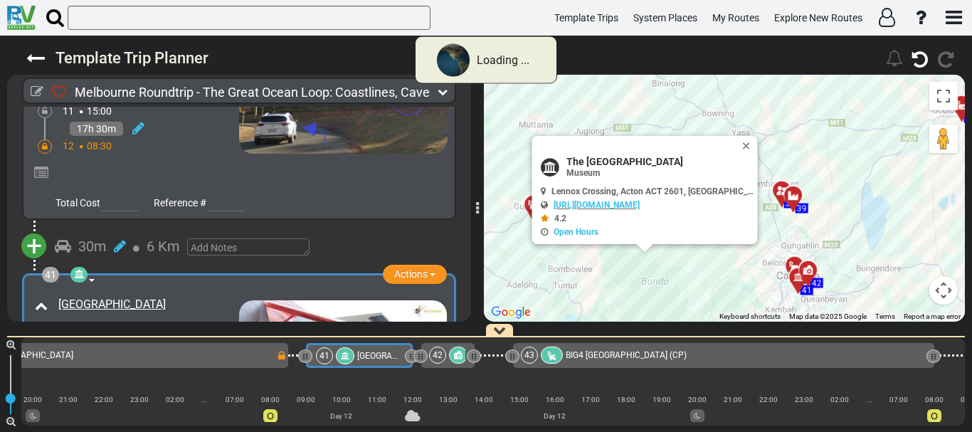
click at [169, 355] on div "40 [GEOGRAPHIC_DATA] [GEOGRAPHIC_DATA]" at bounding box center [69, 355] width 413 height 17
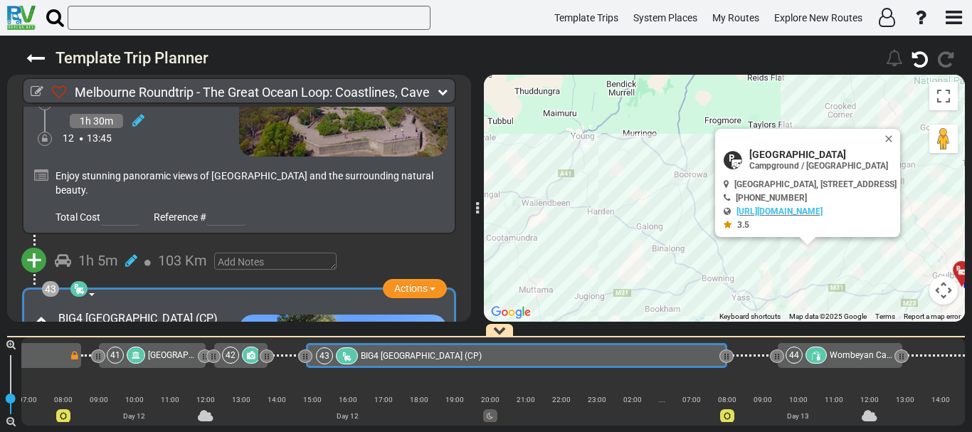
click at [43, 410] on icon at bounding box center [46, 414] width 6 height 9
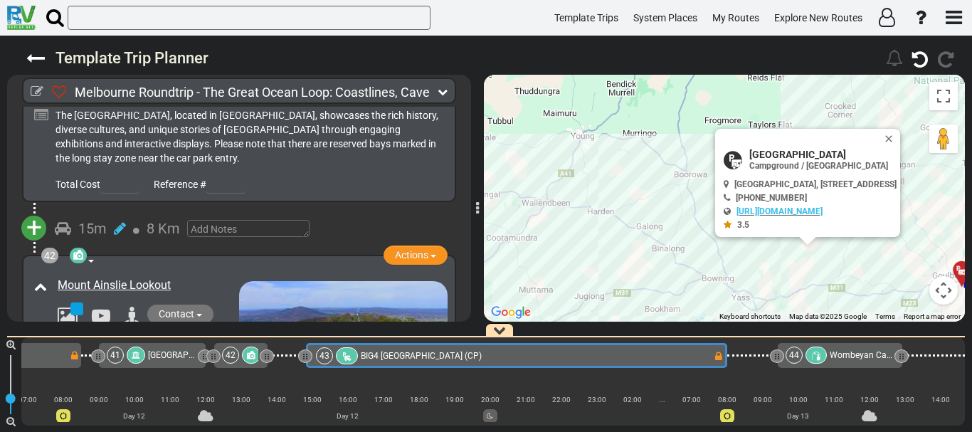
click at [810, 352] on div at bounding box center [817, 355] width 22 height 17
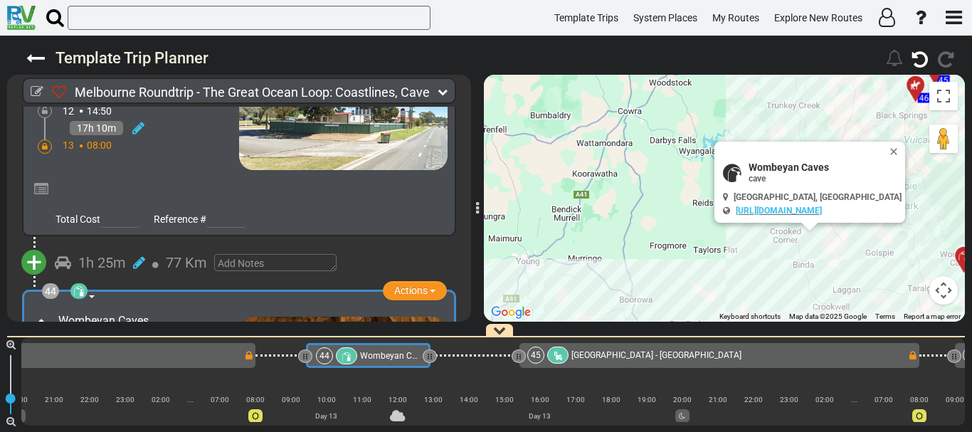
click at [484, 357] on div at bounding box center [475, 355] width 89 height 25
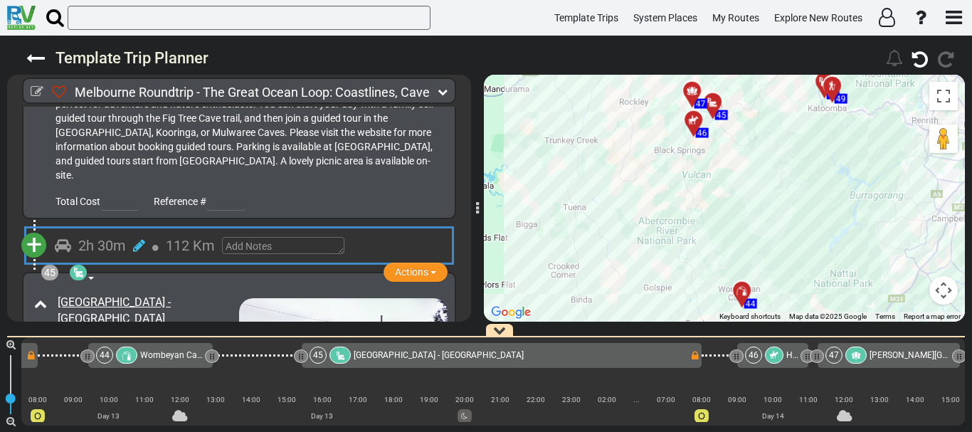
click at [266, 352] on div at bounding box center [257, 355] width 89 height 25
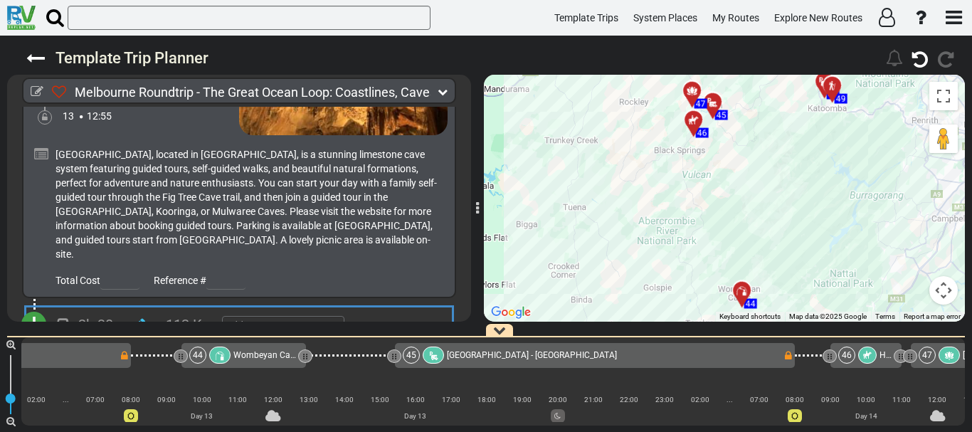
click at [459, 357] on span "[GEOGRAPHIC_DATA] - [GEOGRAPHIC_DATA]" at bounding box center [532, 355] width 170 height 10
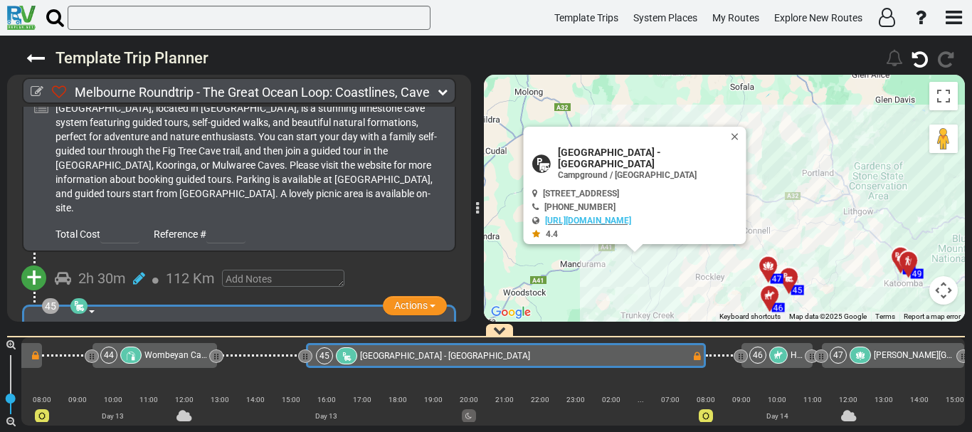
click at [776, 355] on div at bounding box center [779, 355] width 19 height 17
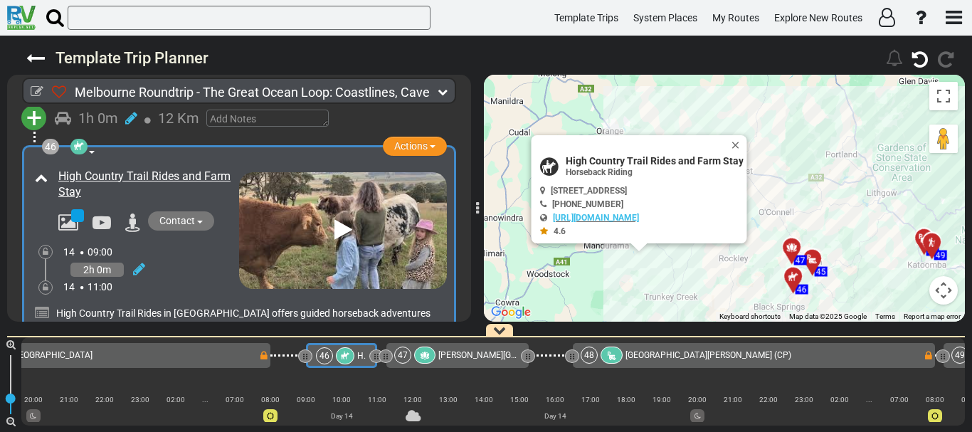
click at [345, 355] on icon at bounding box center [345, 356] width 9 height 9
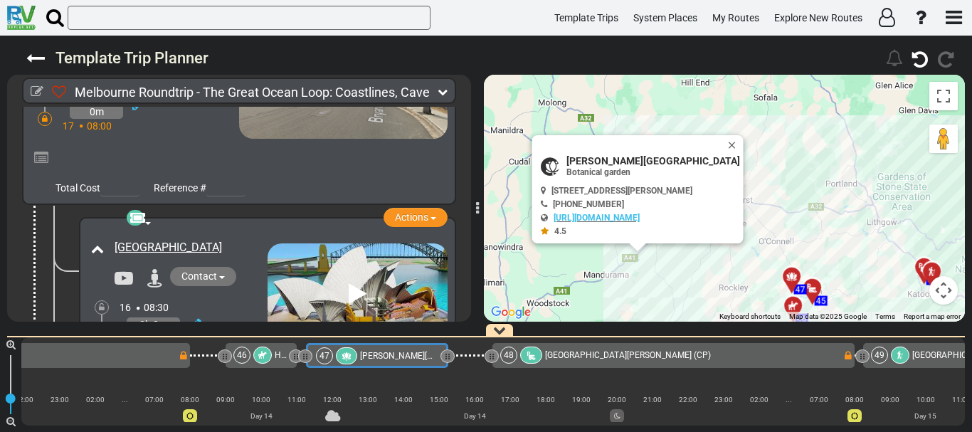
scroll to position [14376, 0]
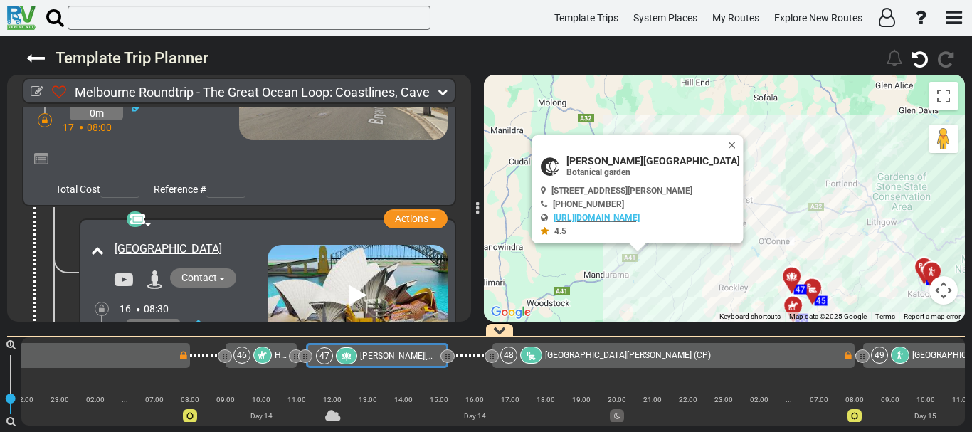
click at [236, 302] on div "16 08:30" at bounding box center [194, 309] width 148 height 14
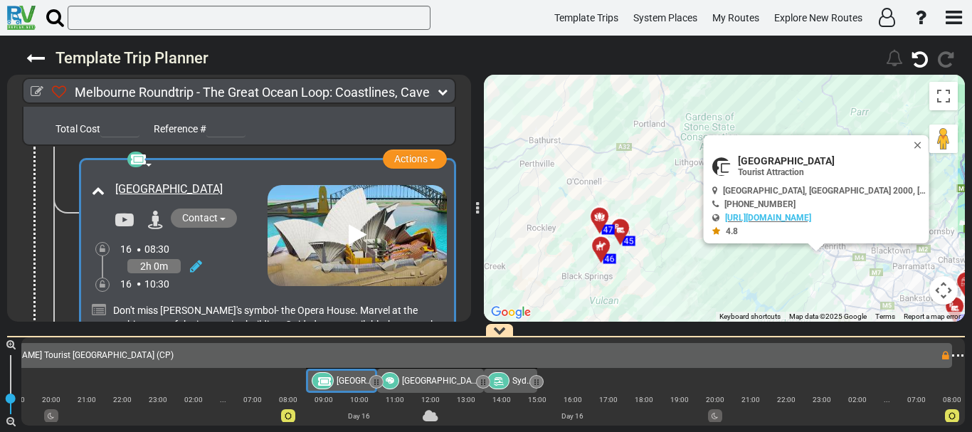
click at [234, 305] on span "Don't miss [PERSON_NAME]'s symbol- the Opera House. Marvel at the architecture …" at bounding box center [277, 325] width 328 height 40
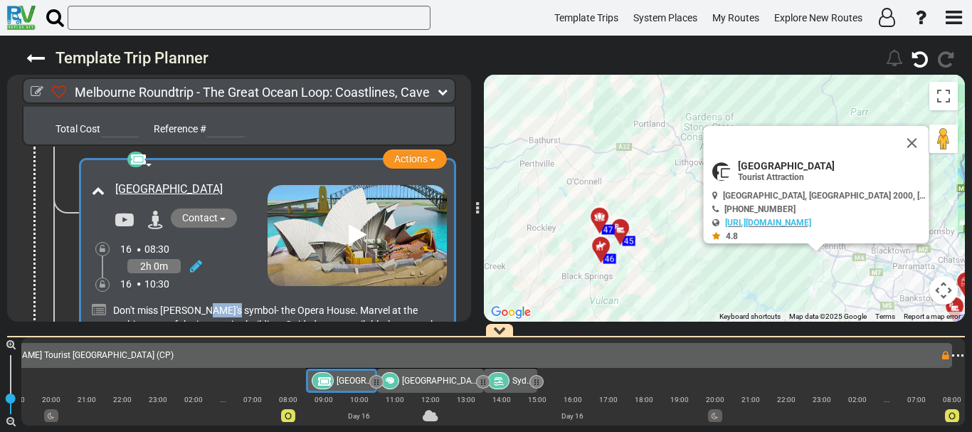
click at [234, 305] on span "Don't miss [PERSON_NAME]'s symbol- the Opera House. Marvel at the architecture …" at bounding box center [277, 325] width 328 height 40
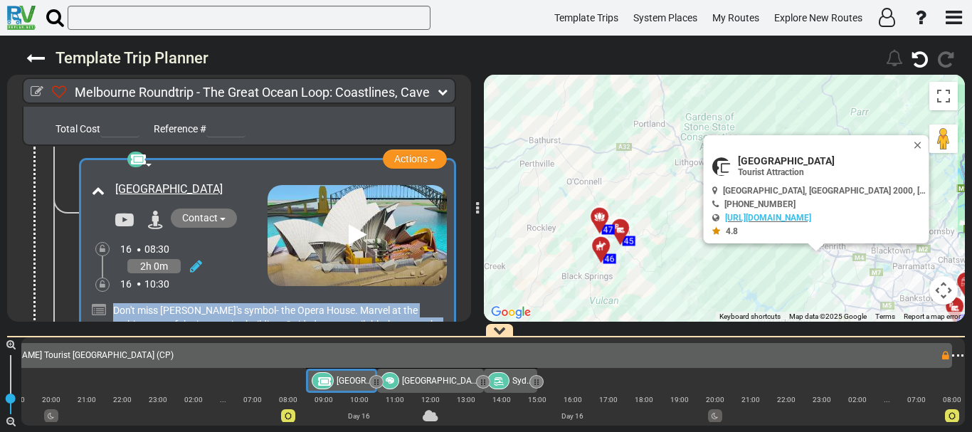
copy div "Don't miss [PERSON_NAME]'s symbol- the Opera House. Marvel at the architecture …"
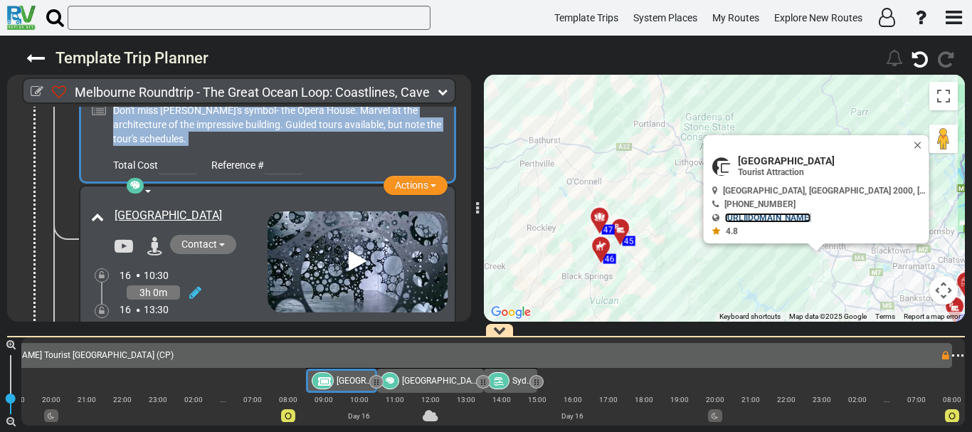
scroll to position [14640, 0]
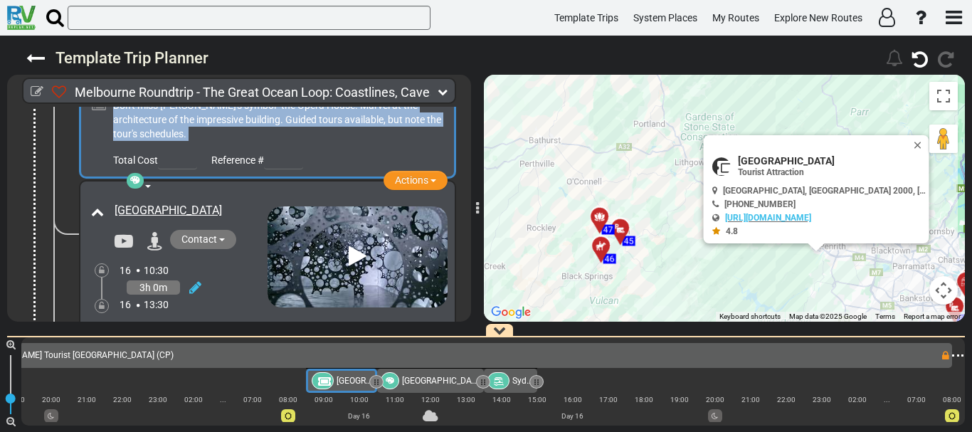
click at [357, 325] on span "The [GEOGRAPHIC_DATA], located in [GEOGRAPHIC_DATA], showcases an impressive co…" at bounding box center [275, 345] width 327 height 40
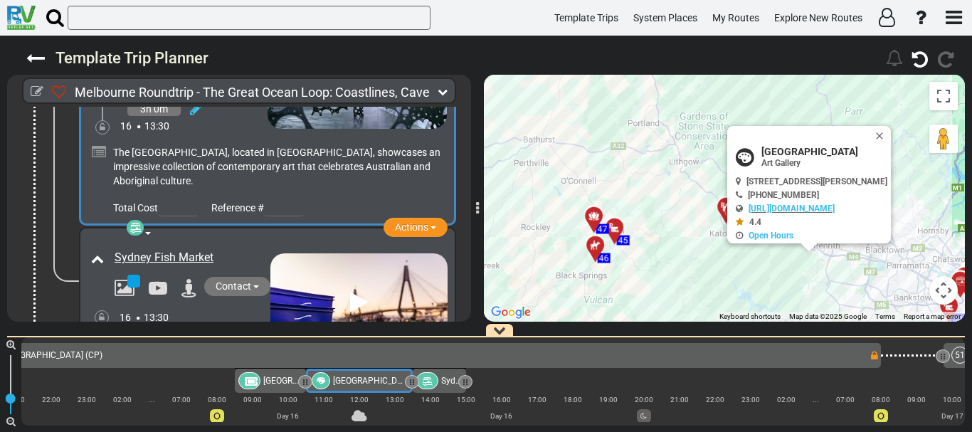
scroll to position [14821, 0]
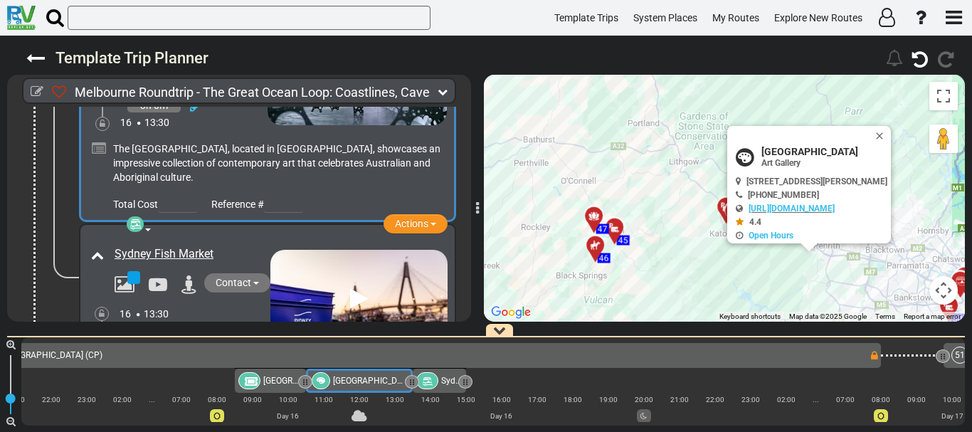
click at [284, 369] on span "Sydney Fish Market is a bustling marketplace renowned for its wide selection of…" at bounding box center [272, 396] width 320 height 54
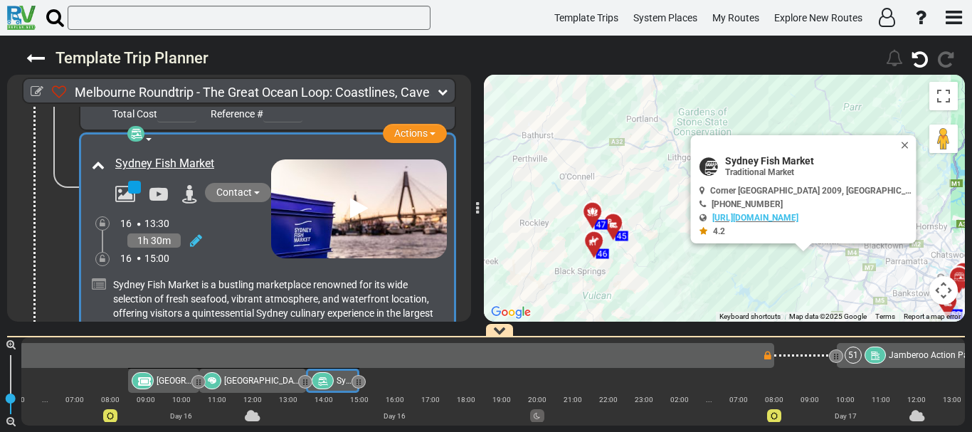
scroll to position [14920, 0]
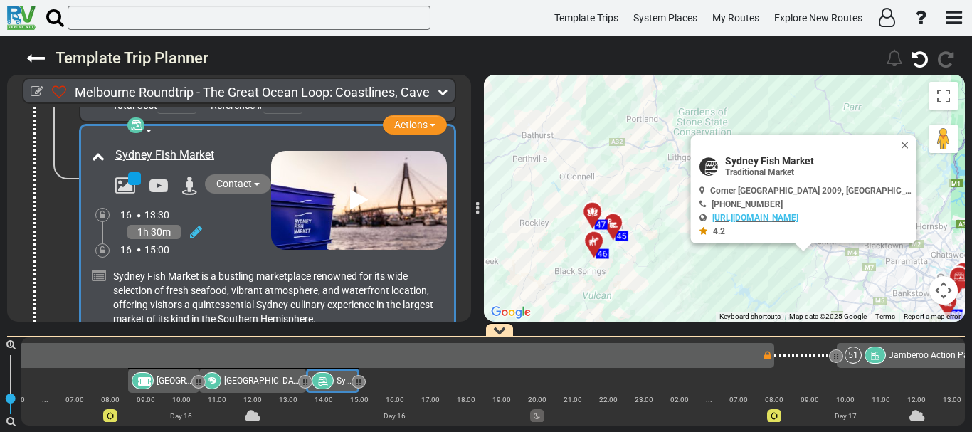
click at [224, 271] on span "Sydney Fish Market is a bustling marketplace renowned for its wide selection of…" at bounding box center [273, 298] width 320 height 54
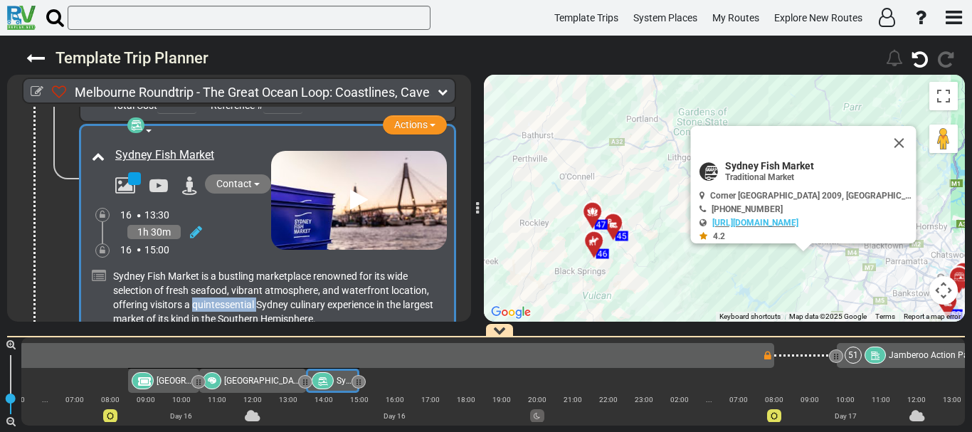
copy span "quintessential"
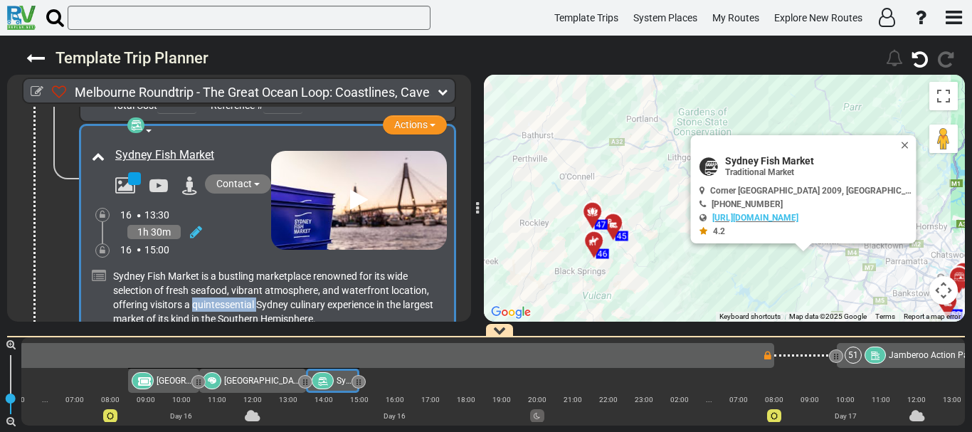
click at [813, 352] on div at bounding box center [806, 355] width 63 height 25
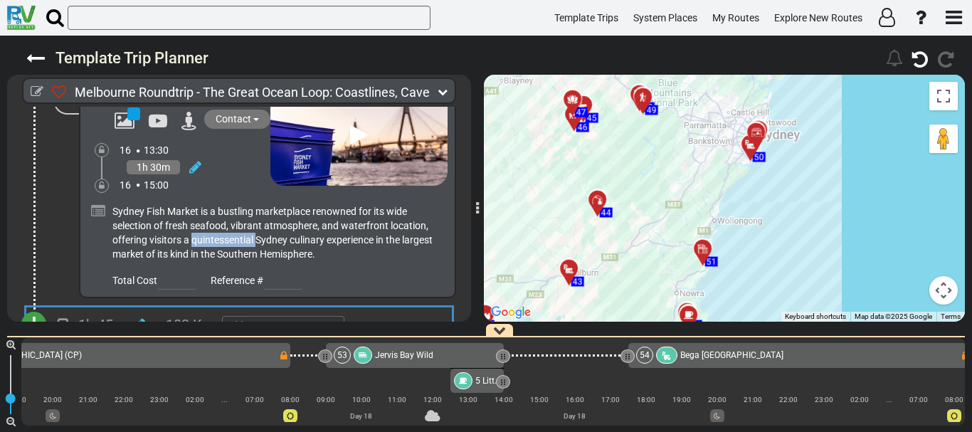
scroll to position [0, 11092]
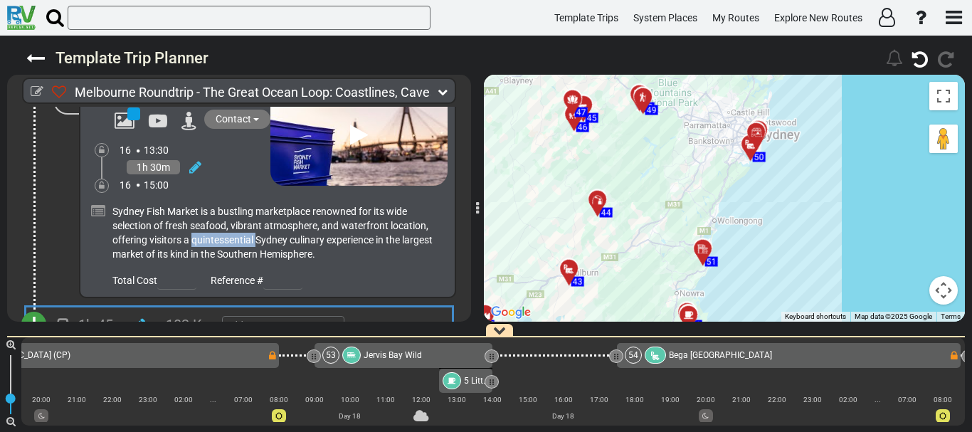
click at [446, 355] on div "53 [GEOGRAPHIC_DATA]" at bounding box center [402, 355] width 161 height 17
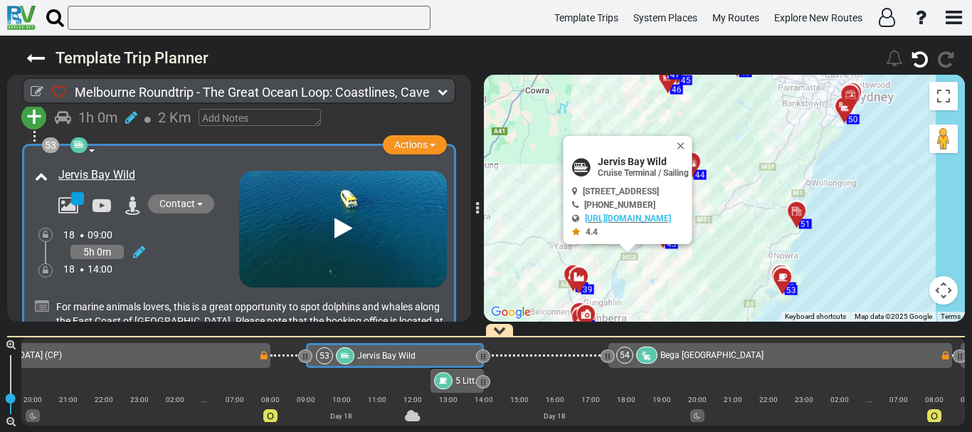
scroll to position [15722, 0]
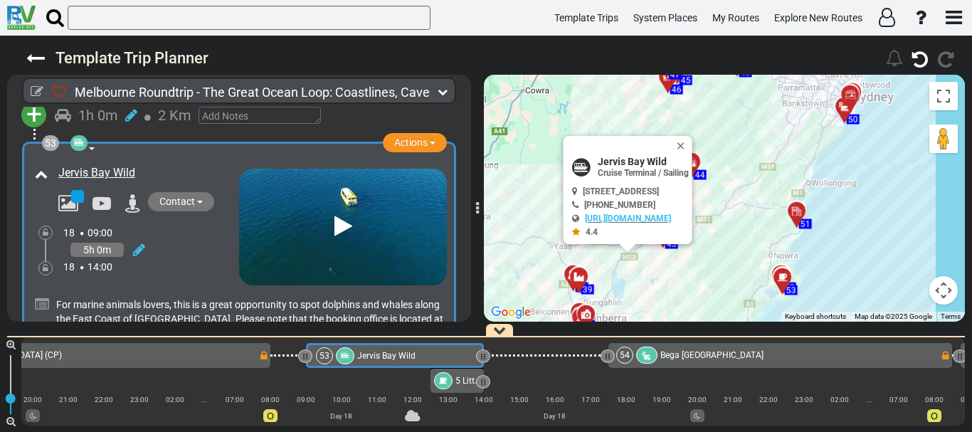
click at [450, 381] on div at bounding box center [443, 380] width 19 height 17
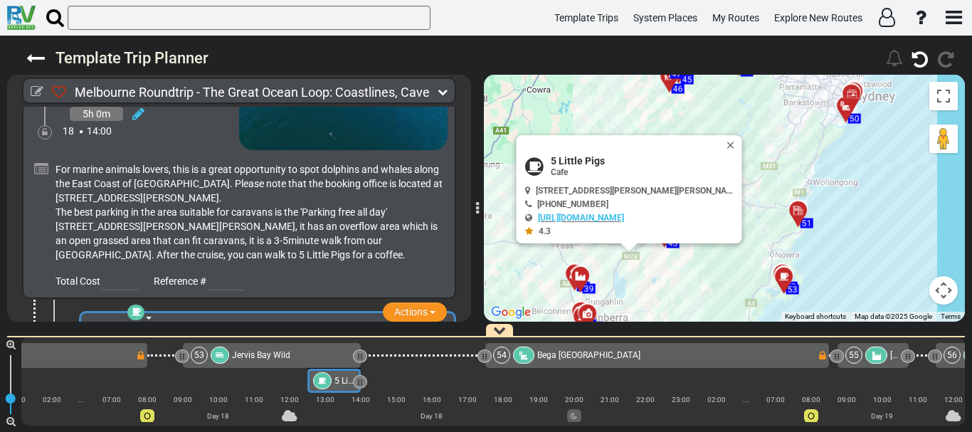
scroll to position [0, 11225]
click at [430, 358] on div at bounding box center [422, 355] width 125 height 25
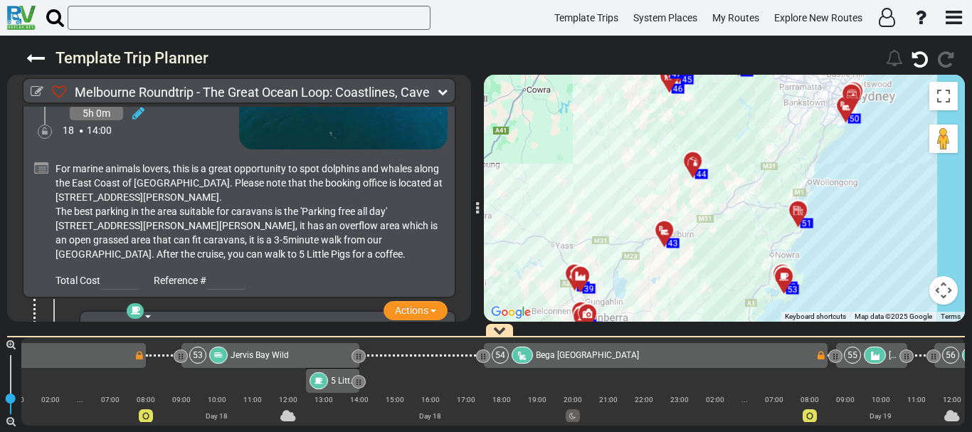
scroll to position [0, 11242]
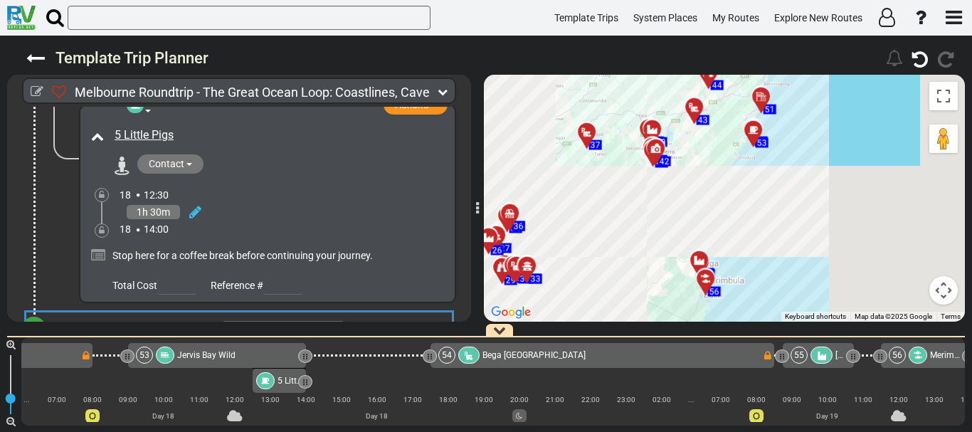
click at [497, 356] on span "Bega [GEOGRAPHIC_DATA]" at bounding box center [534, 355] width 103 height 10
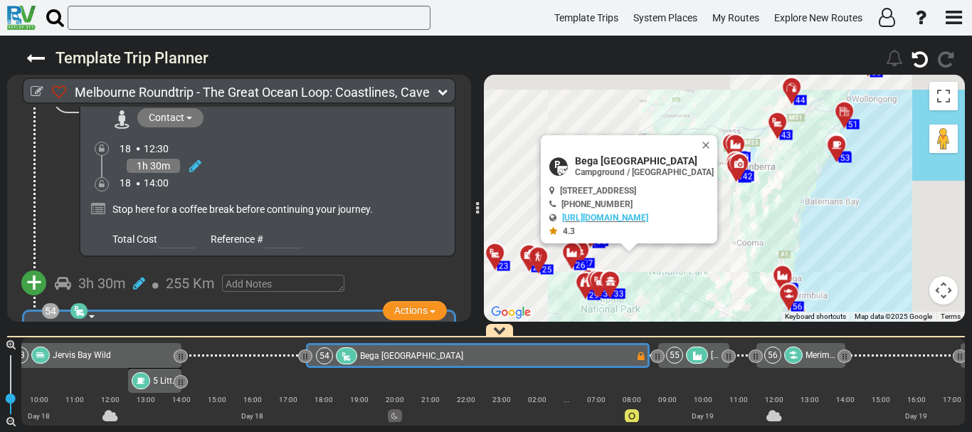
click at [677, 355] on div "55" at bounding box center [674, 355] width 17 height 17
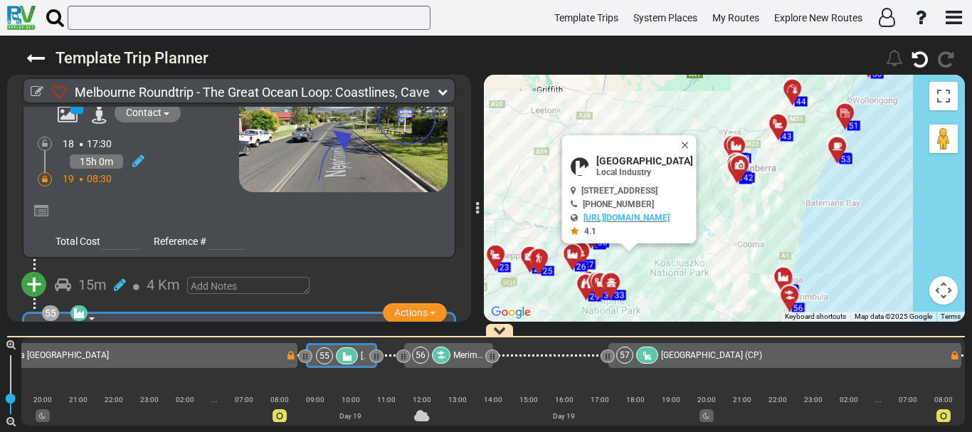
click at [442, 357] on icon at bounding box center [441, 355] width 9 height 9
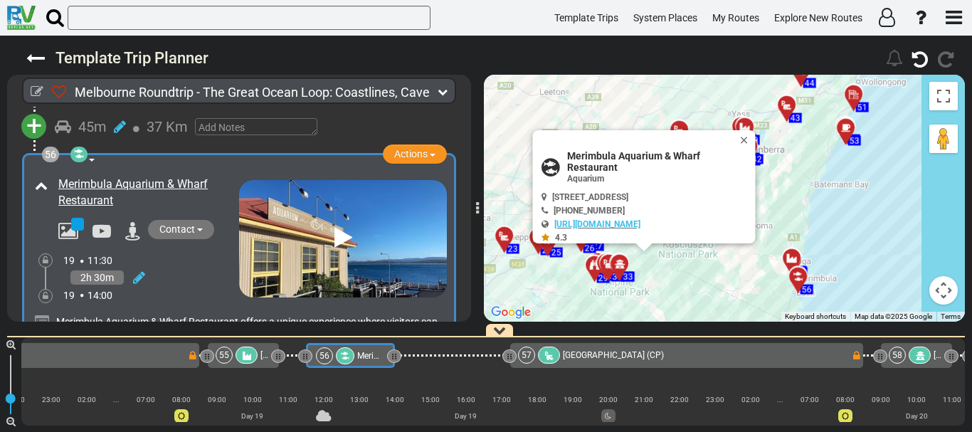
click at [438, 345] on div at bounding box center [453, 355] width 116 height 25
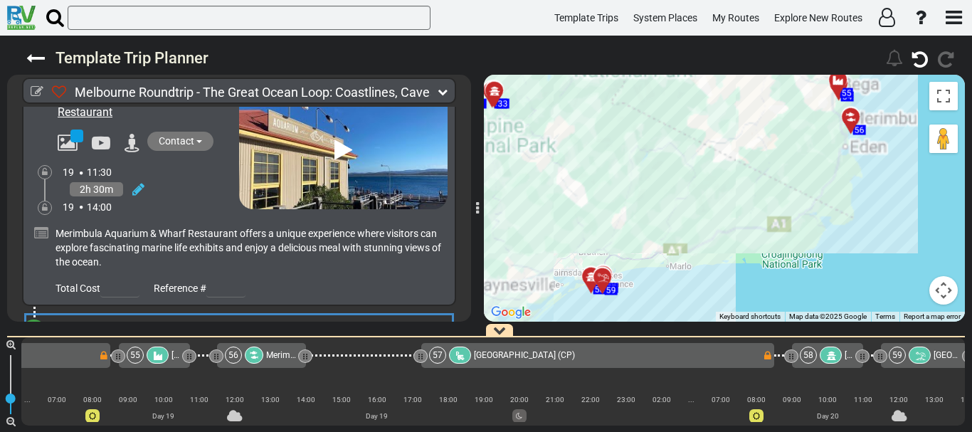
click at [551, 360] on div "[GEOGRAPHIC_DATA] (CP)" at bounding box center [524, 355] width 101 height 17
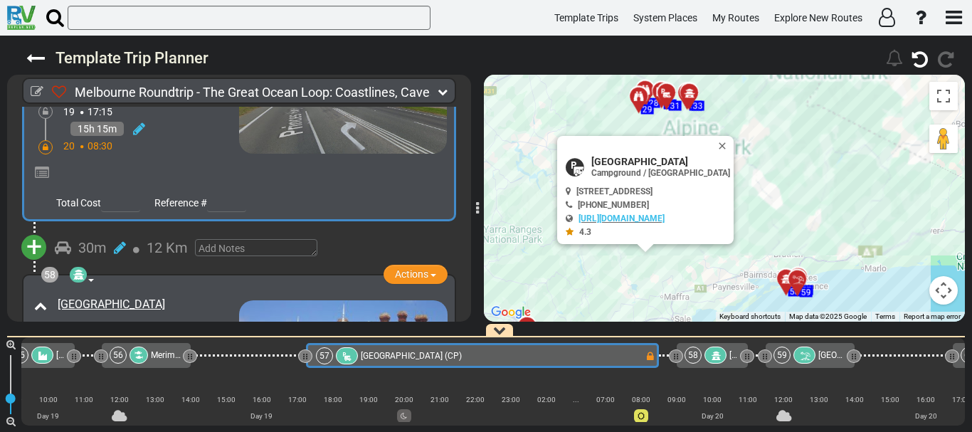
click at [179, 372] on div "2h 0m" at bounding box center [151, 382] width 177 height 21
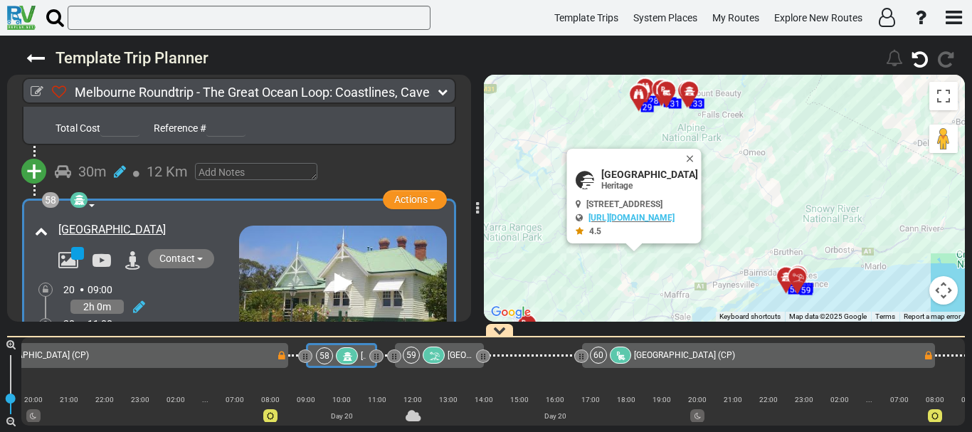
click at [453, 358] on span "[GEOGRAPHIC_DATA]" at bounding box center [489, 355] width 82 height 10
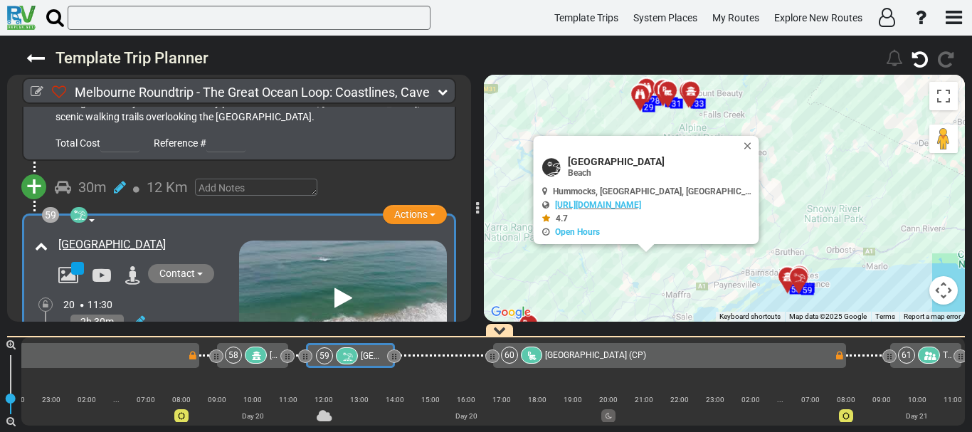
click at [430, 360] on div at bounding box center [444, 355] width 98 height 25
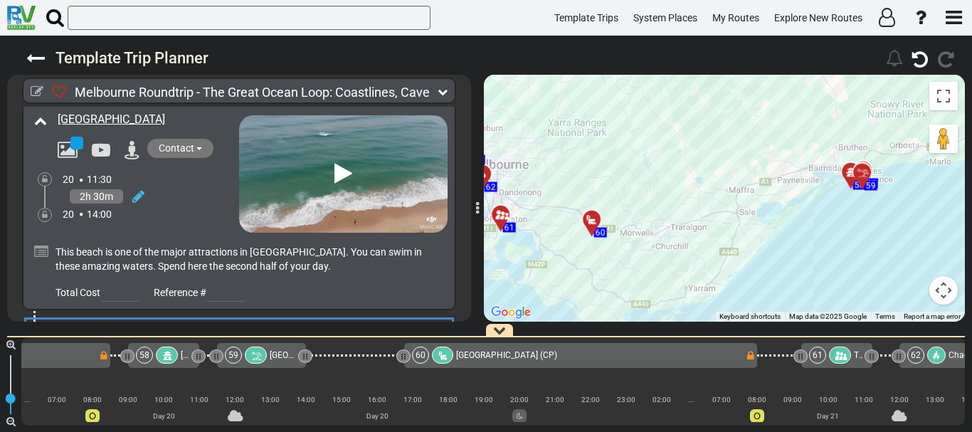
click at [484, 352] on span "[GEOGRAPHIC_DATA] (CP)" at bounding box center [506, 355] width 101 height 10
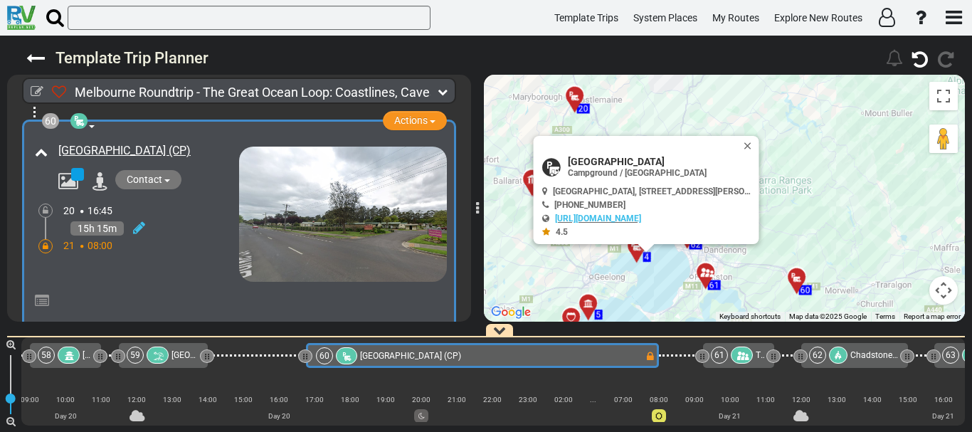
click at [737, 357] on div at bounding box center [742, 355] width 22 height 17
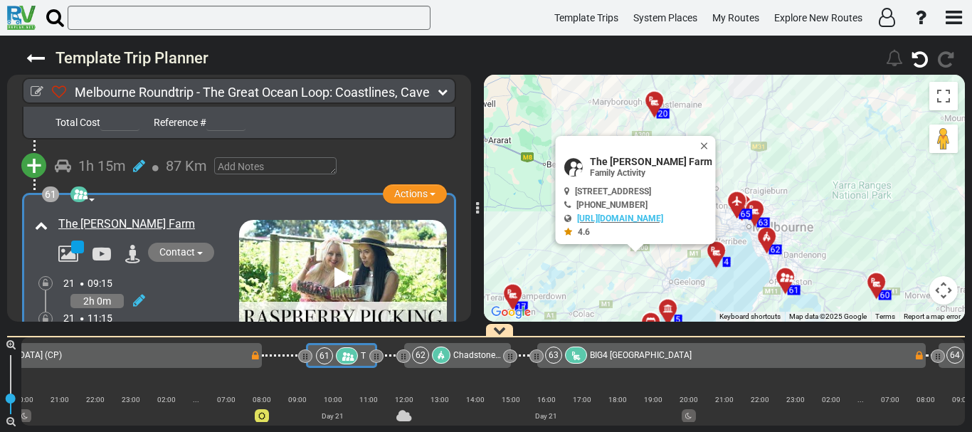
click at [475, 353] on span "Chadstone - The Fashion Capital" at bounding box center [516, 355] width 126 height 10
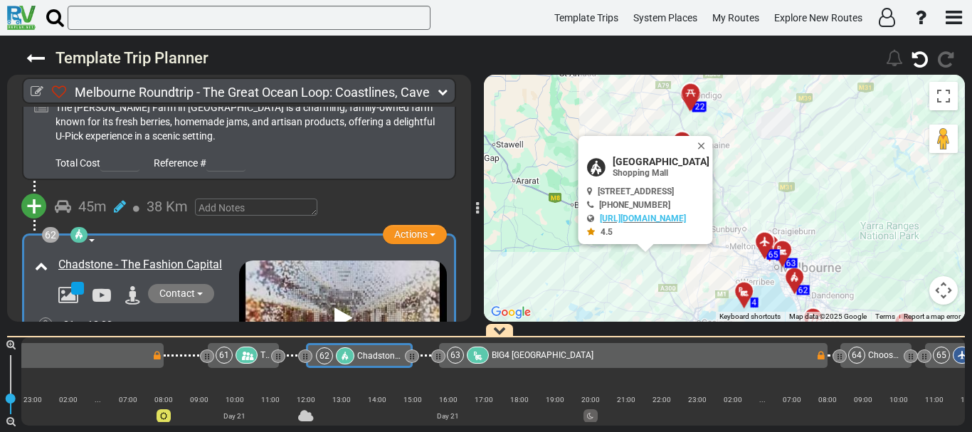
click at [587, 353] on span "BIG4 [GEOGRAPHIC_DATA]" at bounding box center [543, 355] width 102 height 10
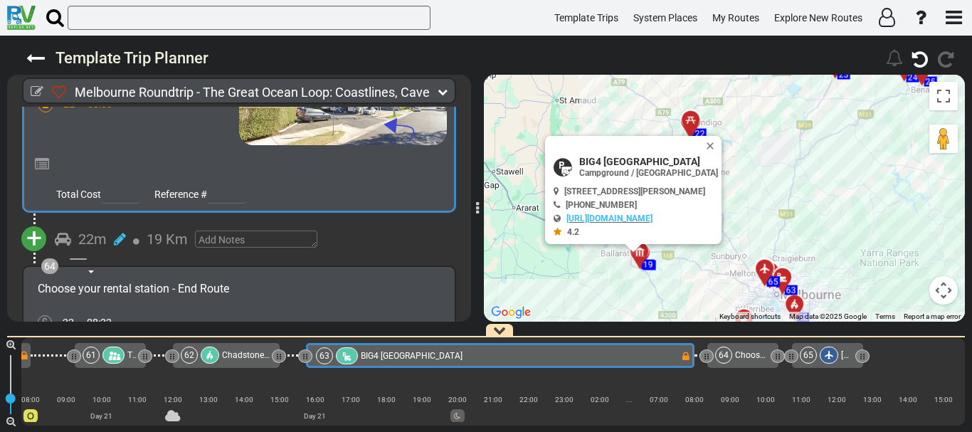
click at [844, 351] on span "[GEOGRAPHIC_DATA]" at bounding box center [882, 355] width 82 height 10
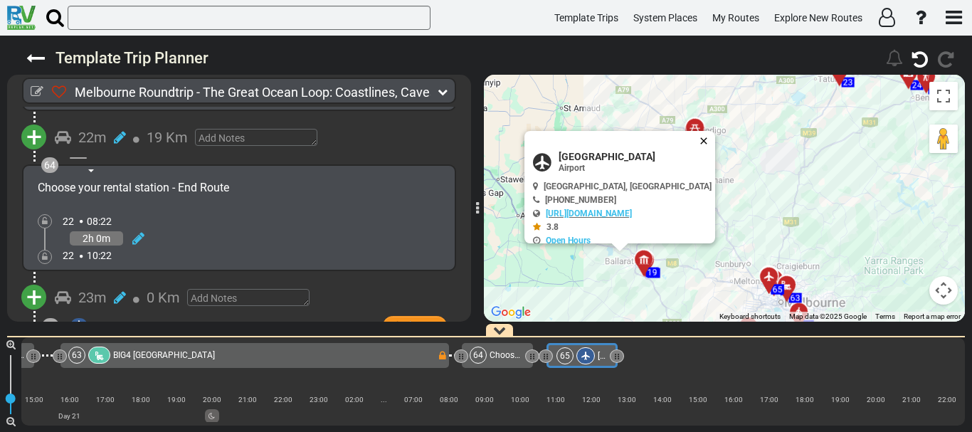
click at [706, 141] on button "Close" at bounding box center [706, 141] width 17 height 20
